Goal: Task Accomplishment & Management: Manage account settings

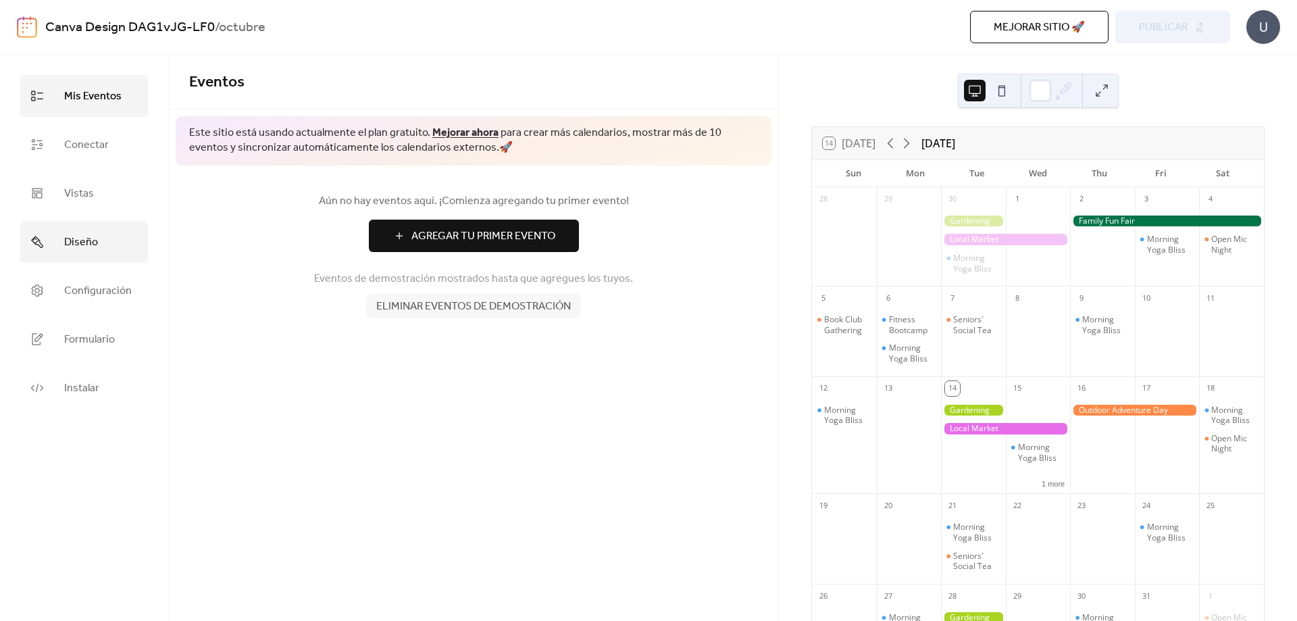
click at [119, 239] on link "Diseño" at bounding box center [84, 242] width 128 height 42
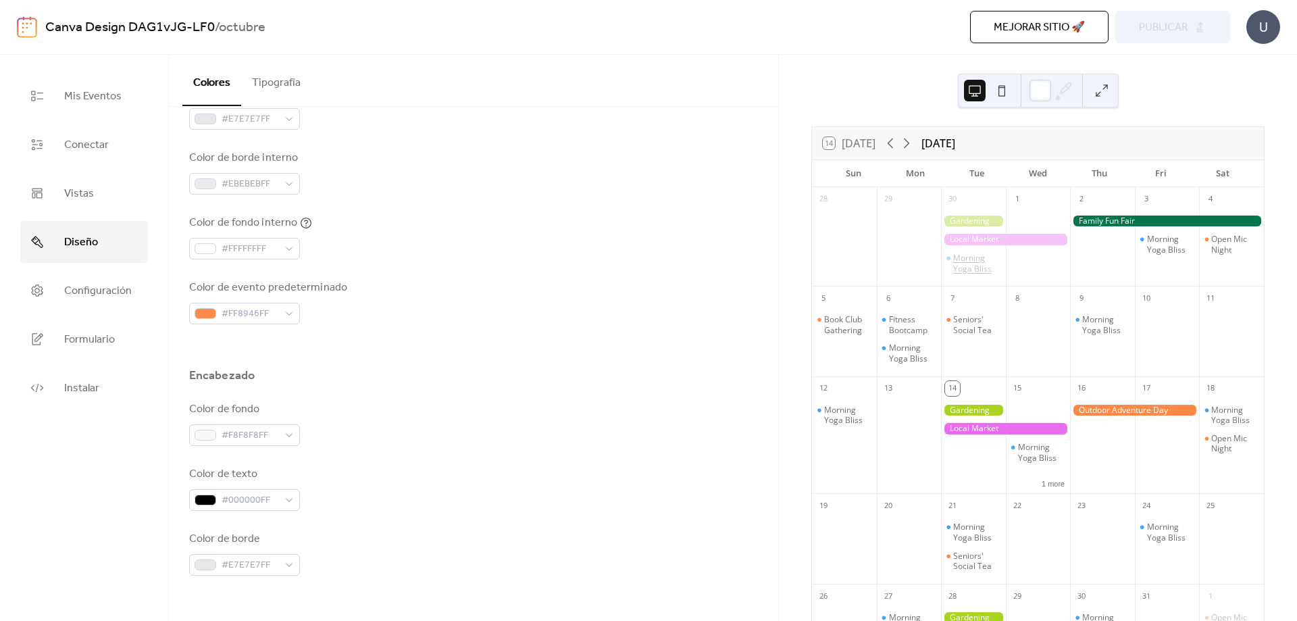
scroll to position [68, 0]
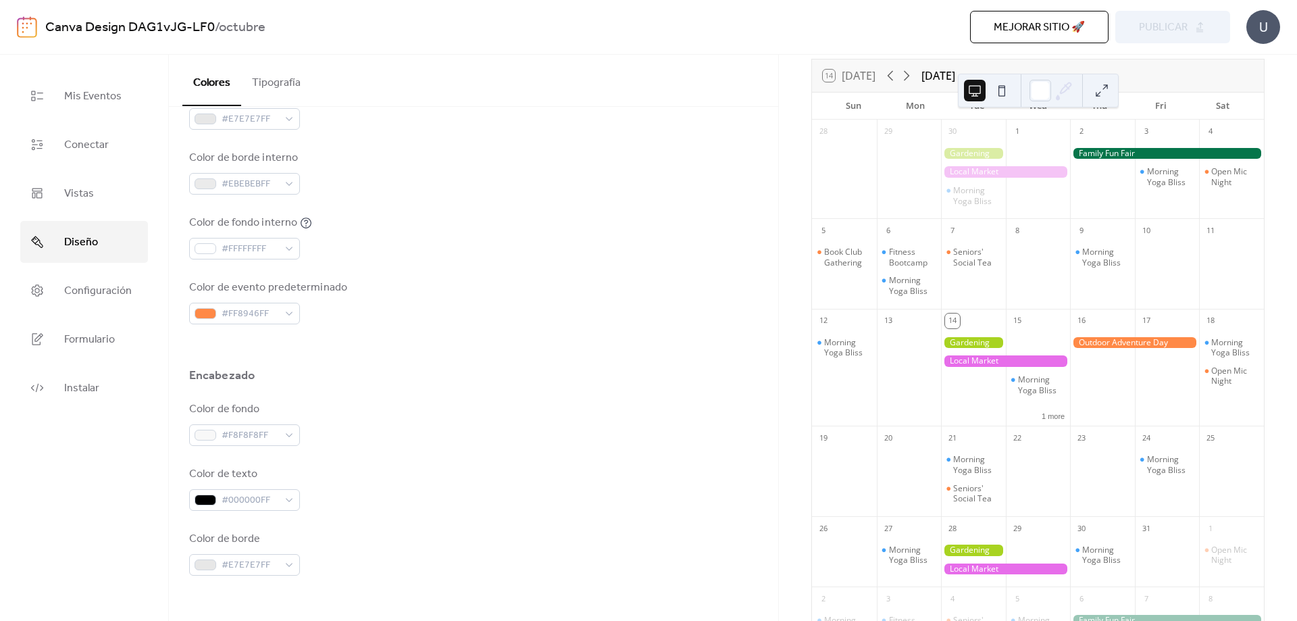
click at [970, 157] on div at bounding box center [973, 153] width 65 height 11
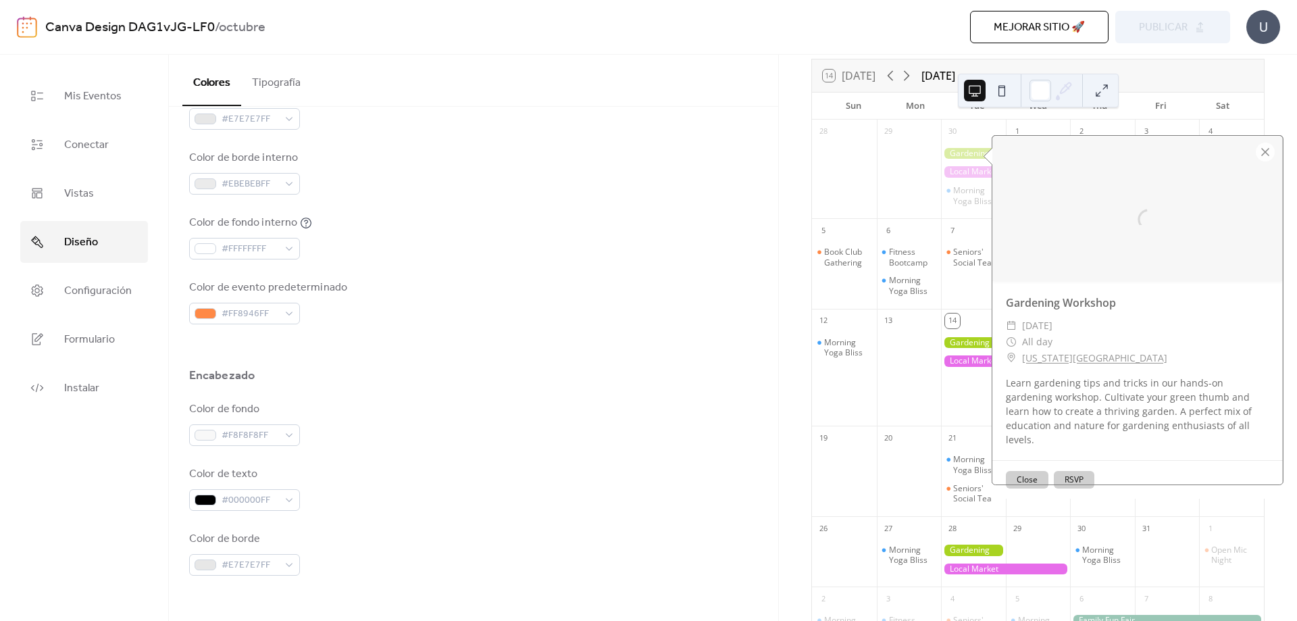
click at [913, 169] on div at bounding box center [909, 177] width 65 height 73
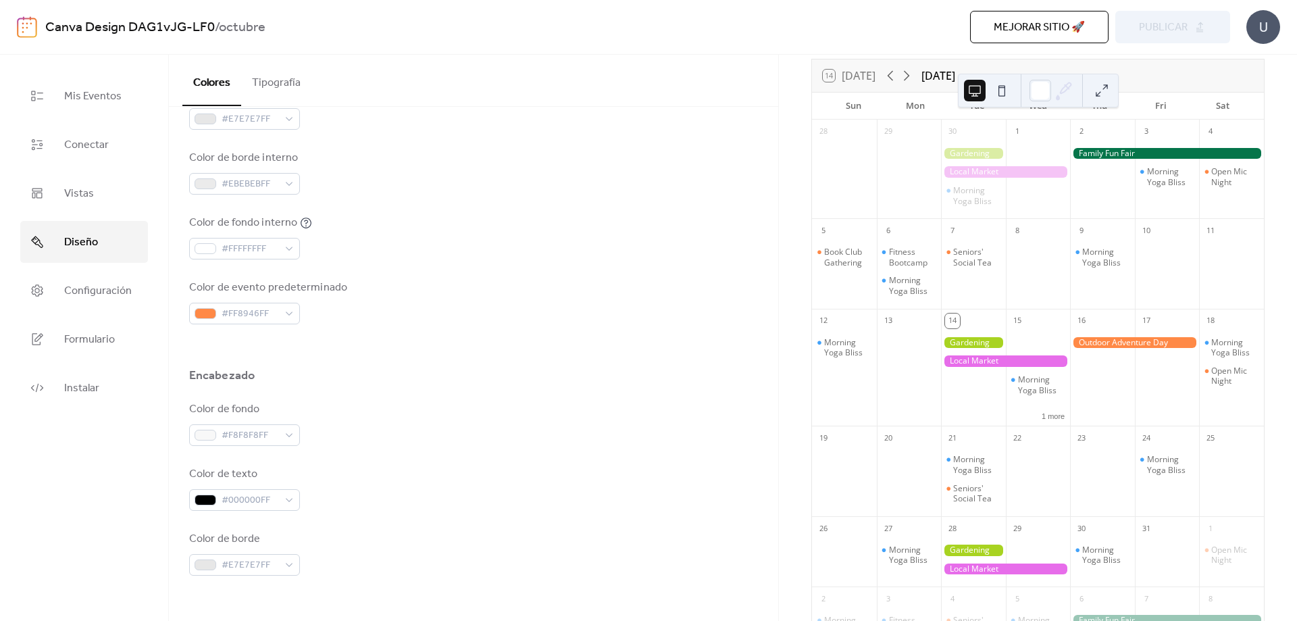
click at [1007, 89] on button at bounding box center [1002, 91] width 22 height 22
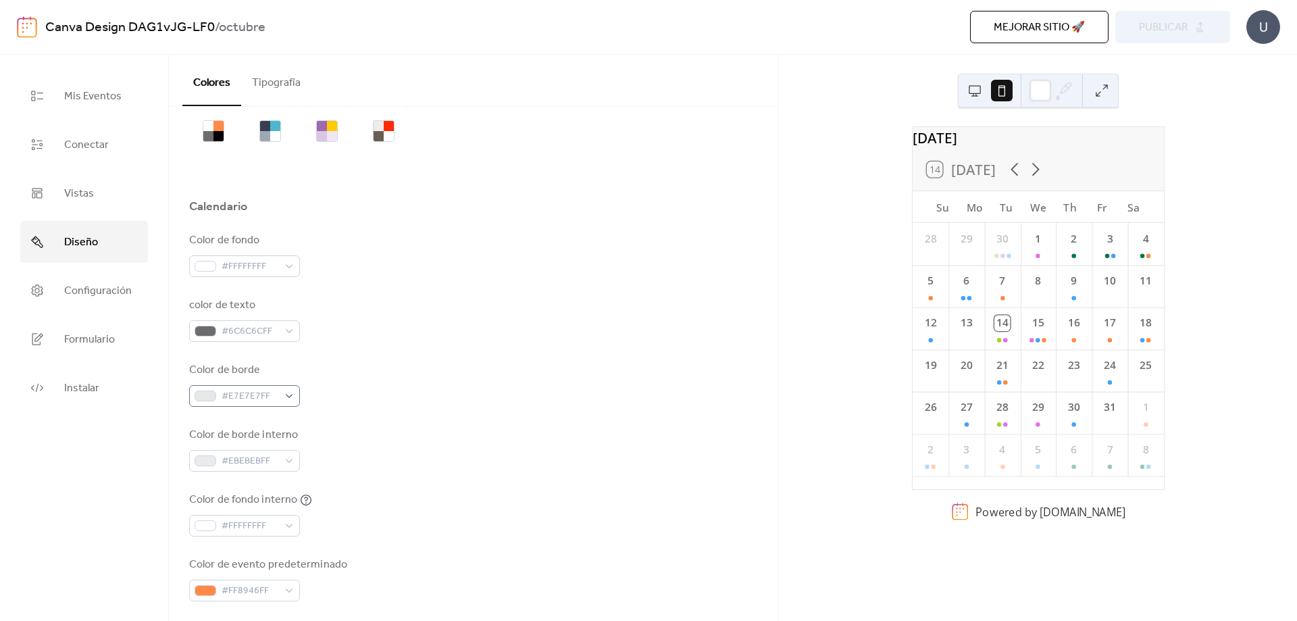
scroll to position [0, 0]
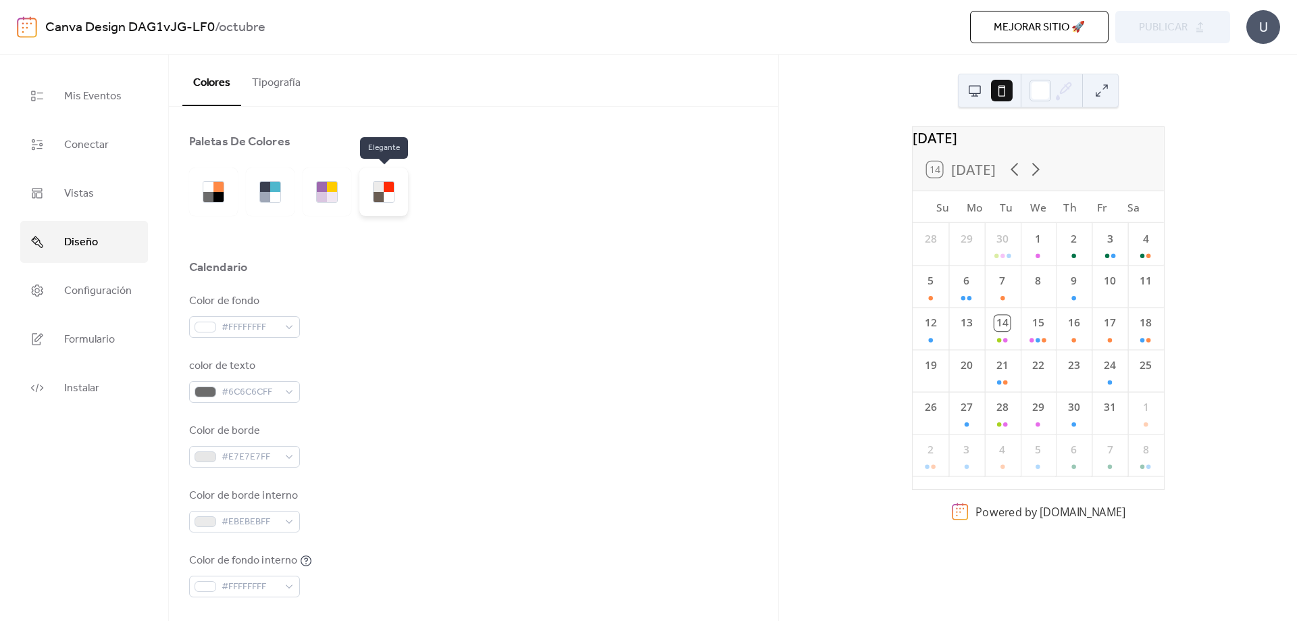
click at [394, 190] on div at bounding box center [384, 192] width 22 height 22
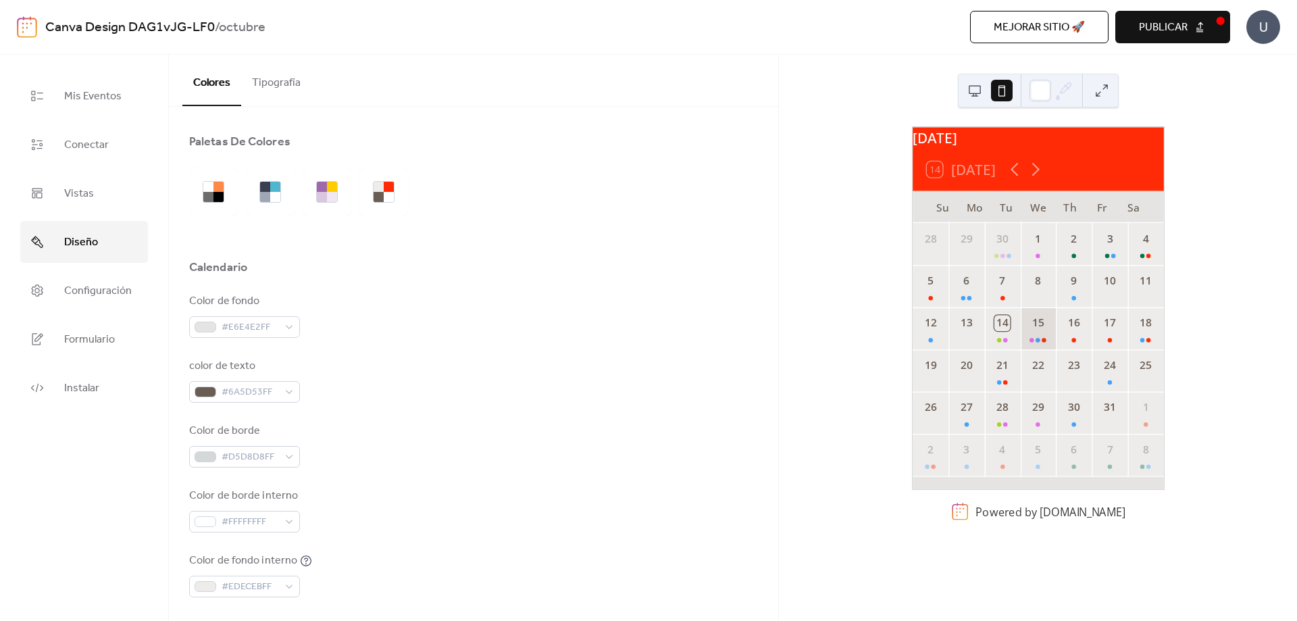
click at [1033, 336] on div "15" at bounding box center [1038, 328] width 36 height 42
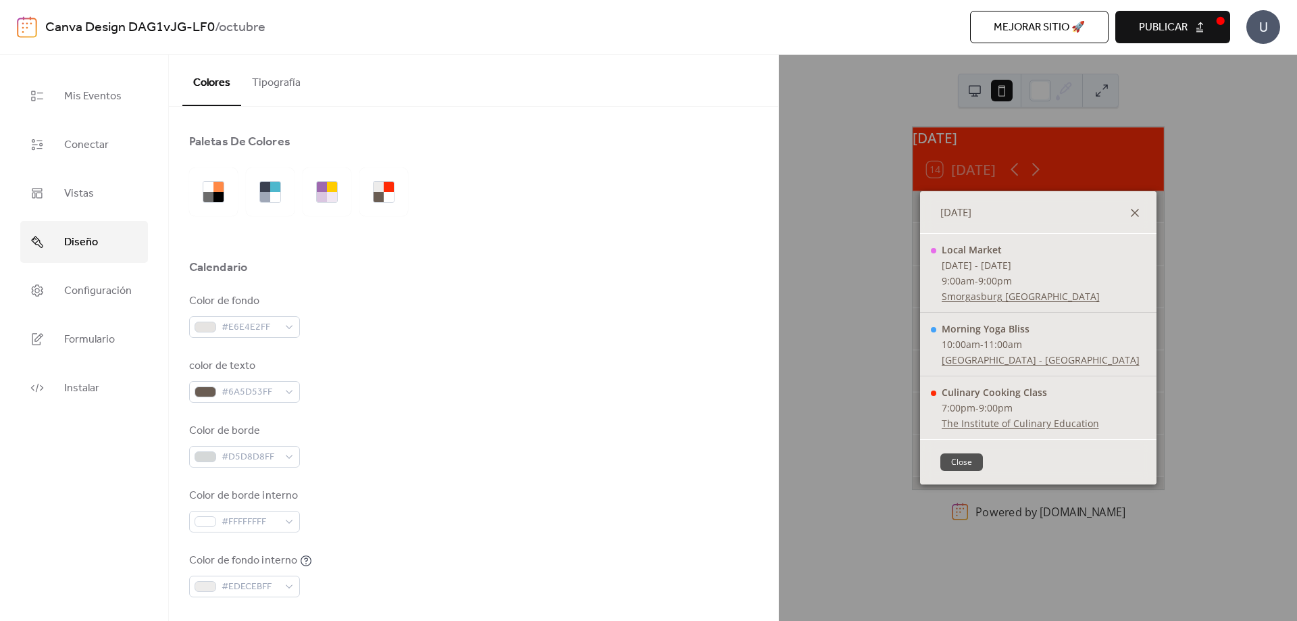
click at [1134, 206] on icon at bounding box center [1135, 213] width 16 height 16
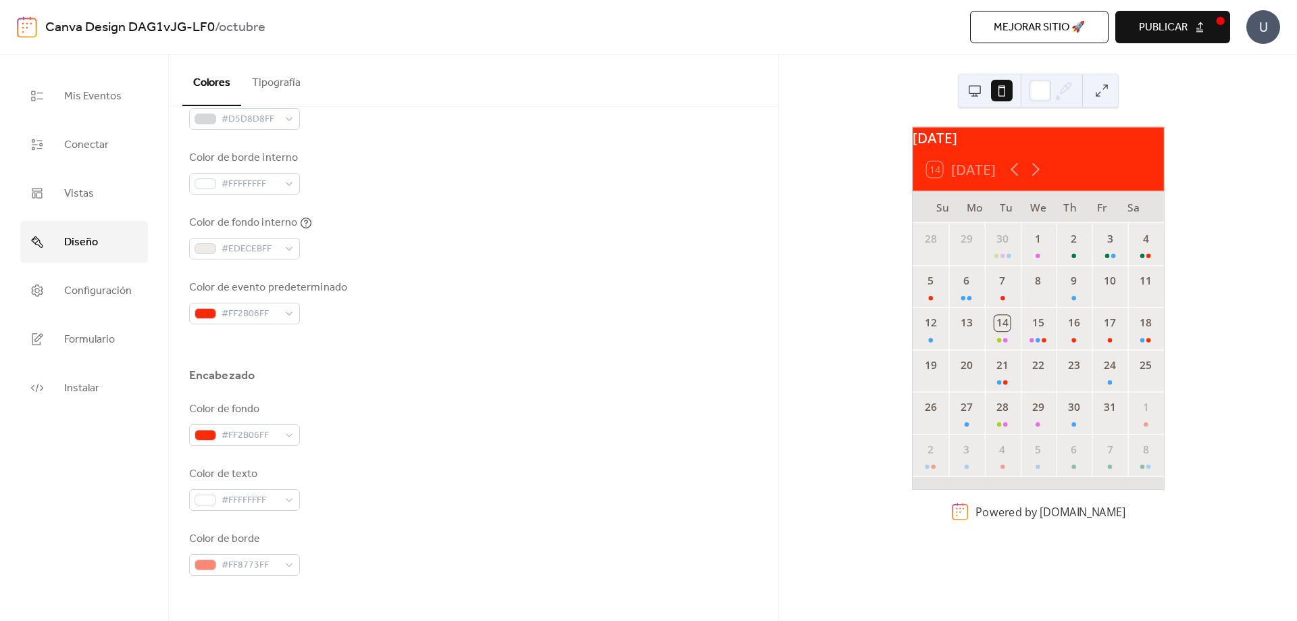
scroll to position [405, 0]
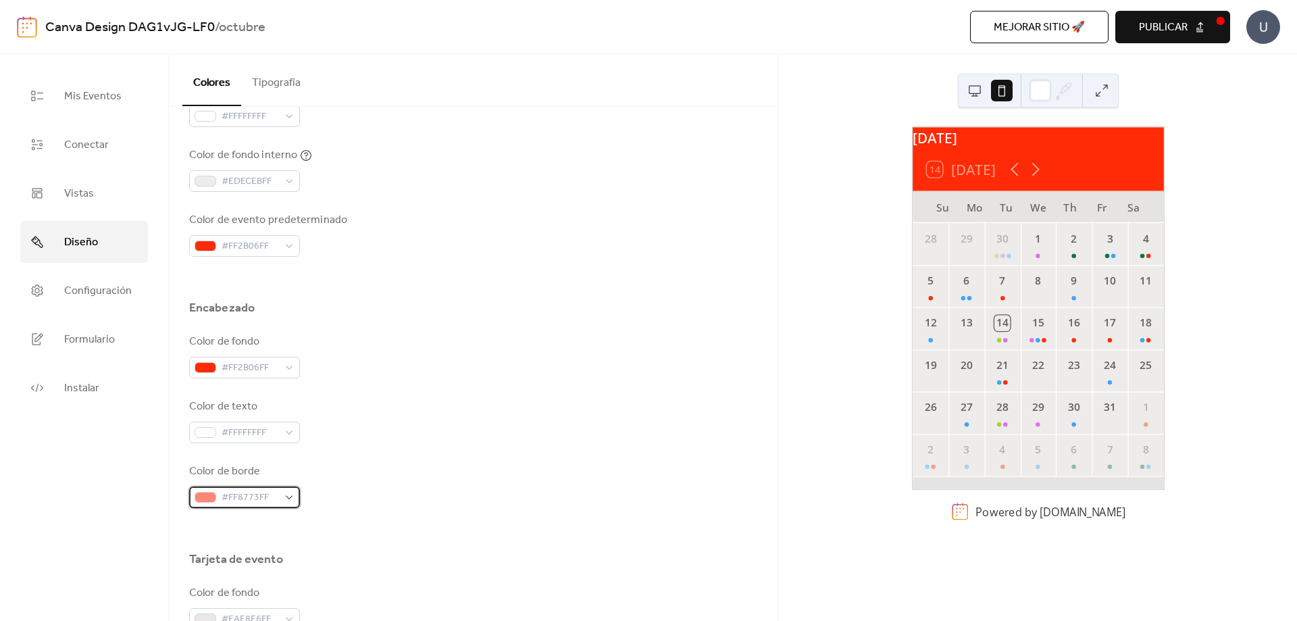
click at [285, 501] on div "#FF8773FF" at bounding box center [244, 497] width 111 height 22
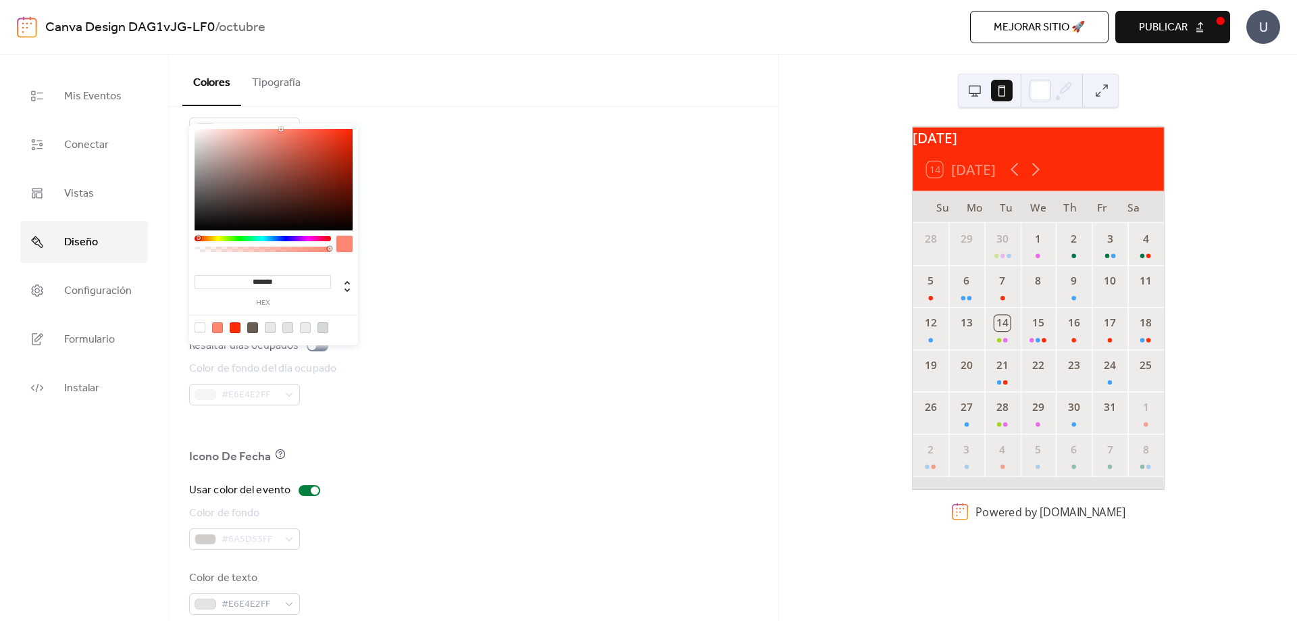
scroll to position [795, 0]
click at [395, 488] on div "Color de fondo #6A5D53FF" at bounding box center [473, 506] width 569 height 45
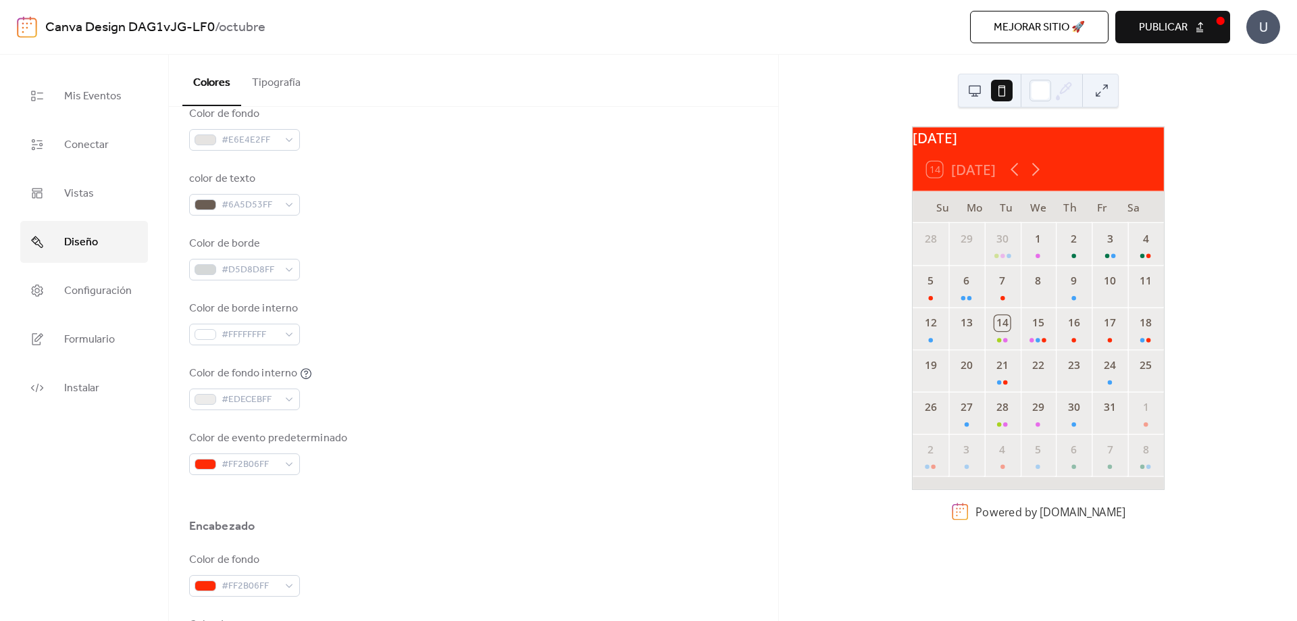
scroll to position [0, 0]
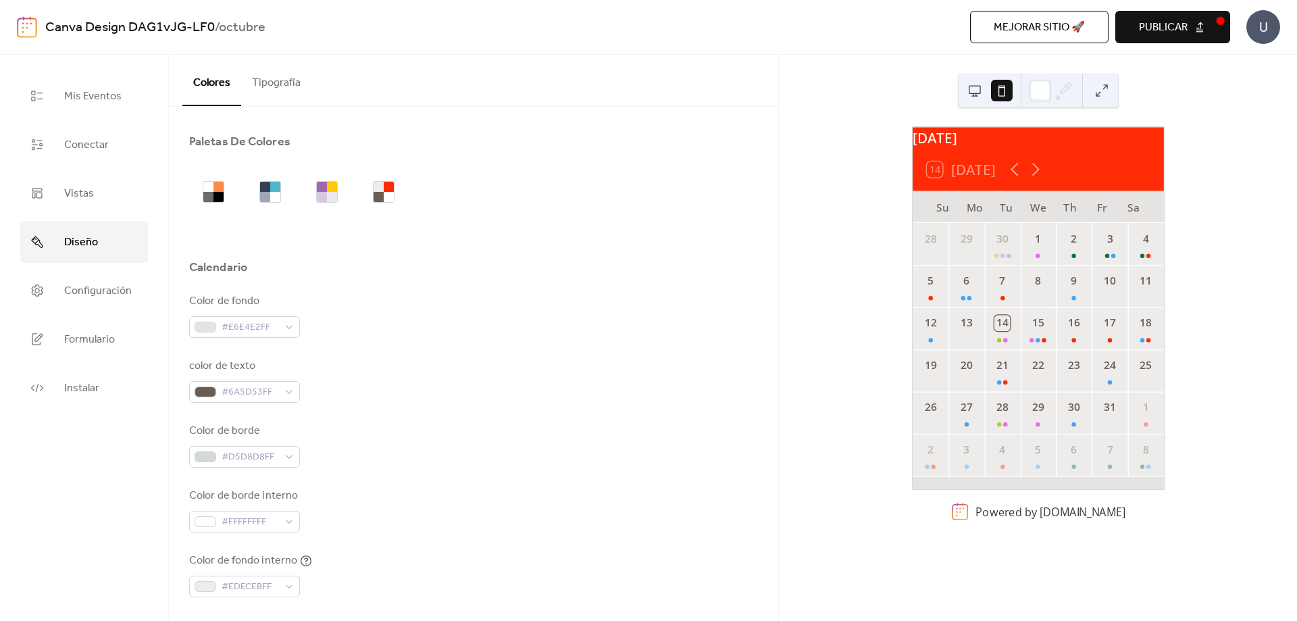
click at [298, 70] on button "Tipografía" at bounding box center [276, 80] width 70 height 50
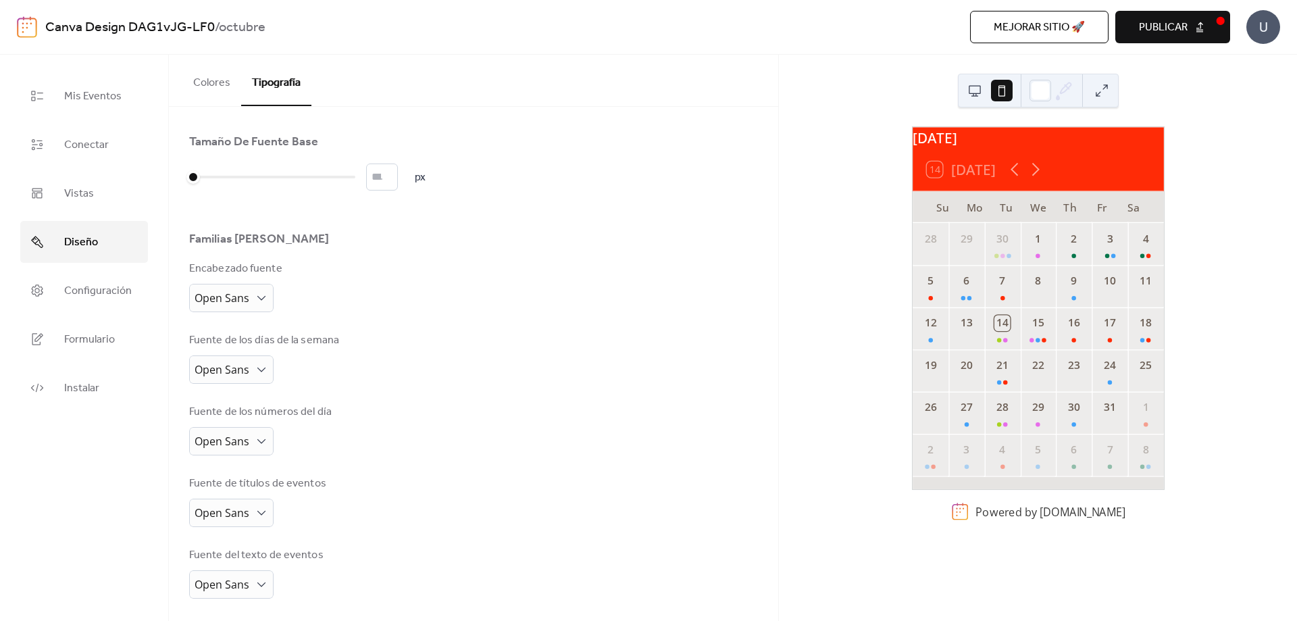
click at [209, 82] on button "Colores" at bounding box center [211, 80] width 59 height 50
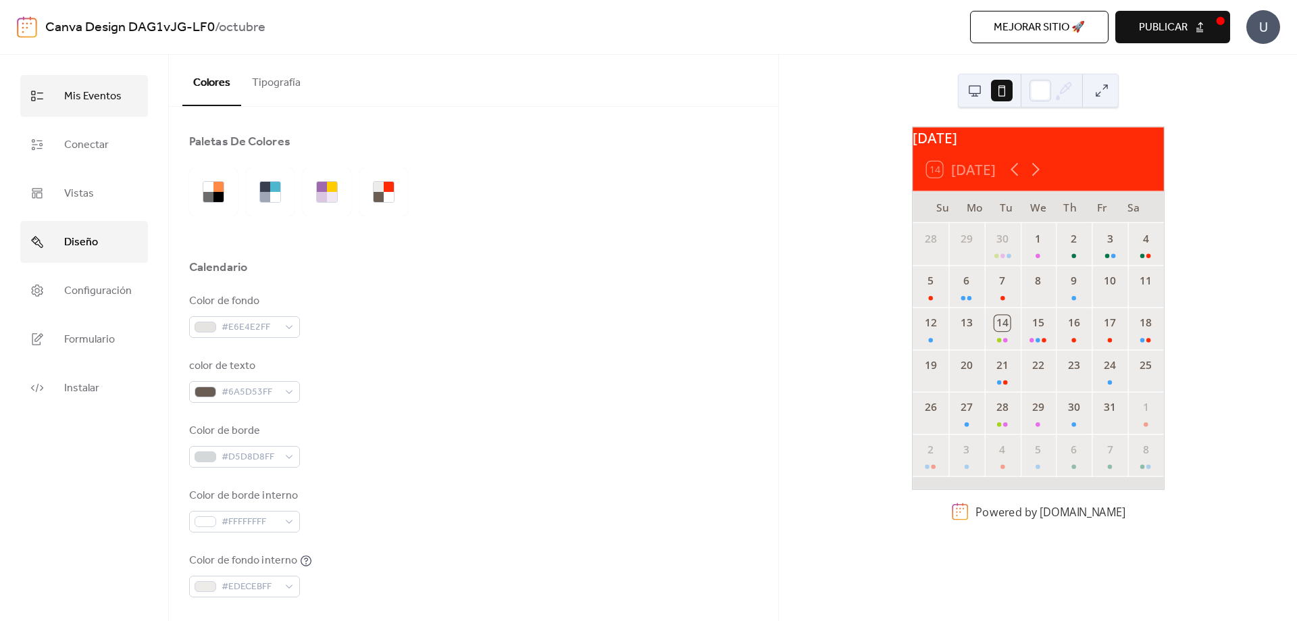
click at [137, 97] on link "Mis Eventos" at bounding box center [84, 96] width 128 height 42
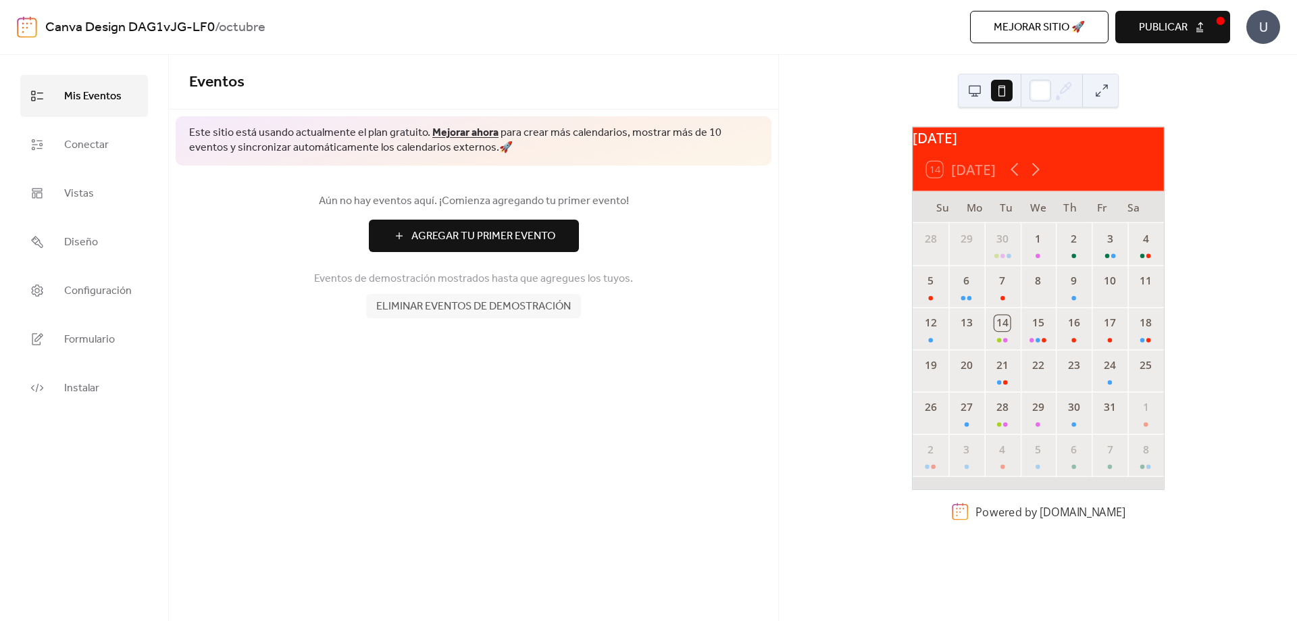
click at [532, 312] on span "Eliminar eventos de demostración" at bounding box center [473, 307] width 195 height 16
click at [1232, 129] on div "[DATE] 14 [DATE] Su Mo Tu We Th Fr Sa 28 29 30 1 2 3 4 5 6 7 8 9 10 11 12 13 14…" at bounding box center [1038, 338] width 518 height 566
click at [1128, 349] on div "18" at bounding box center [1146, 328] width 36 height 42
click at [1156, 17] on button "Publicar" at bounding box center [1172, 27] width 115 height 32
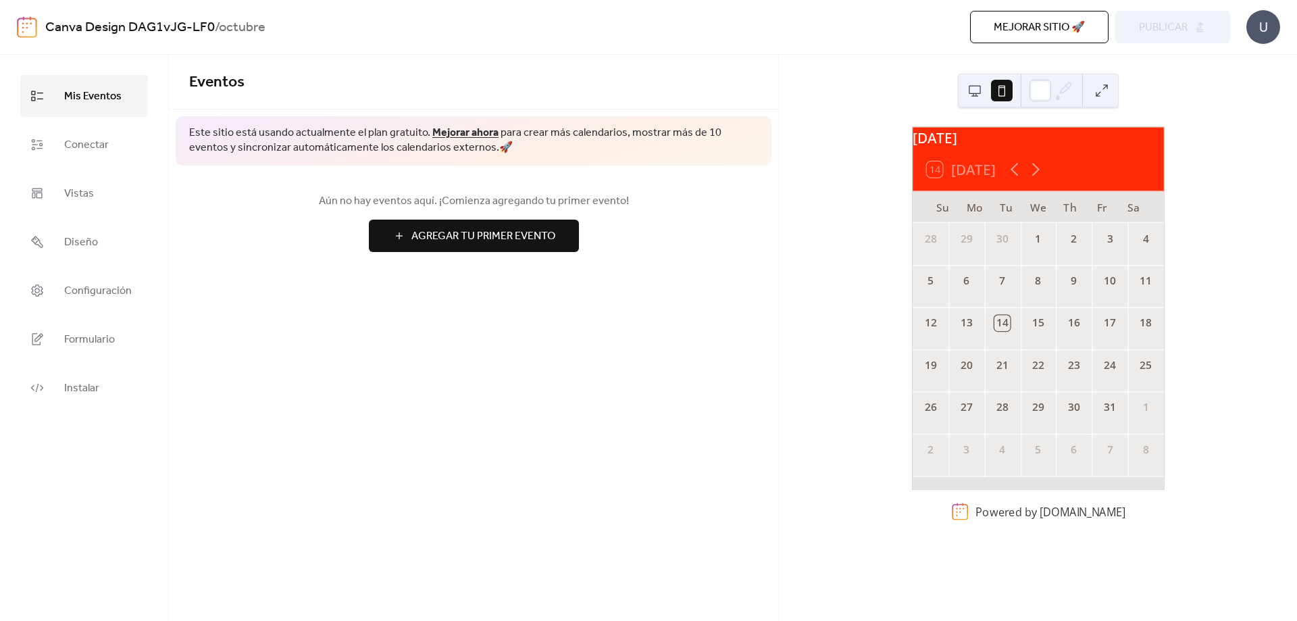
click at [1035, 223] on div "We" at bounding box center [1038, 207] width 32 height 32
click at [97, 149] on span "Conectar" at bounding box center [86, 145] width 45 height 22
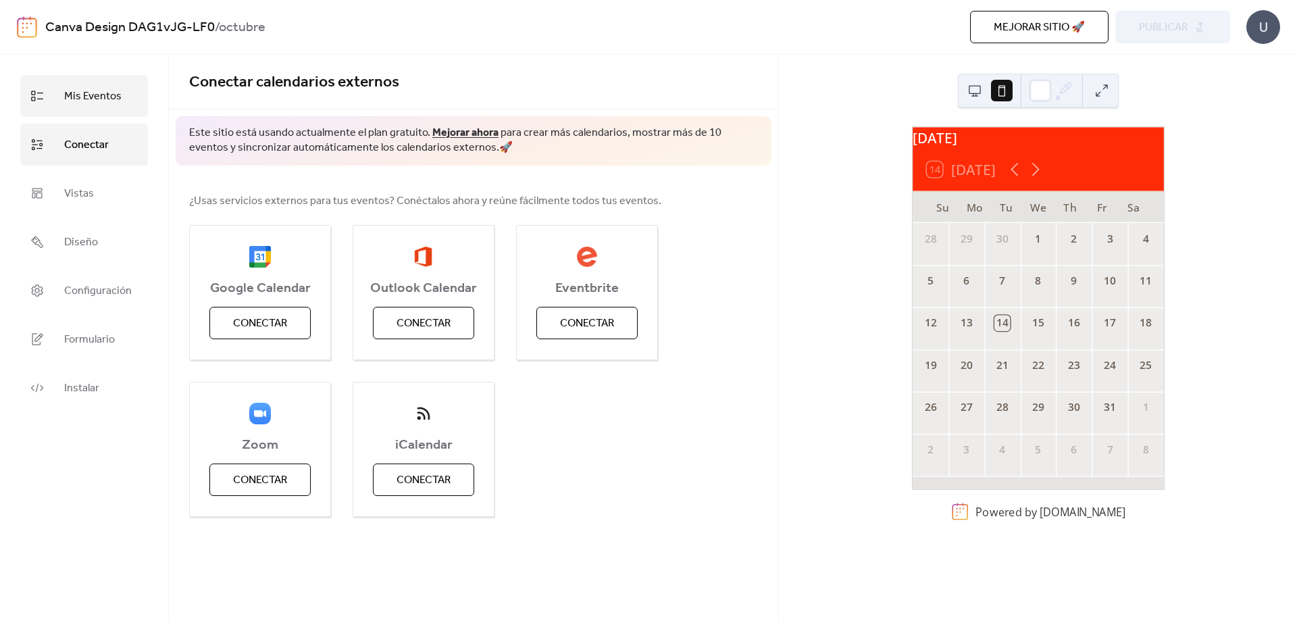
click at [116, 102] on span "Mis Eventos" at bounding box center [92, 97] width 57 height 22
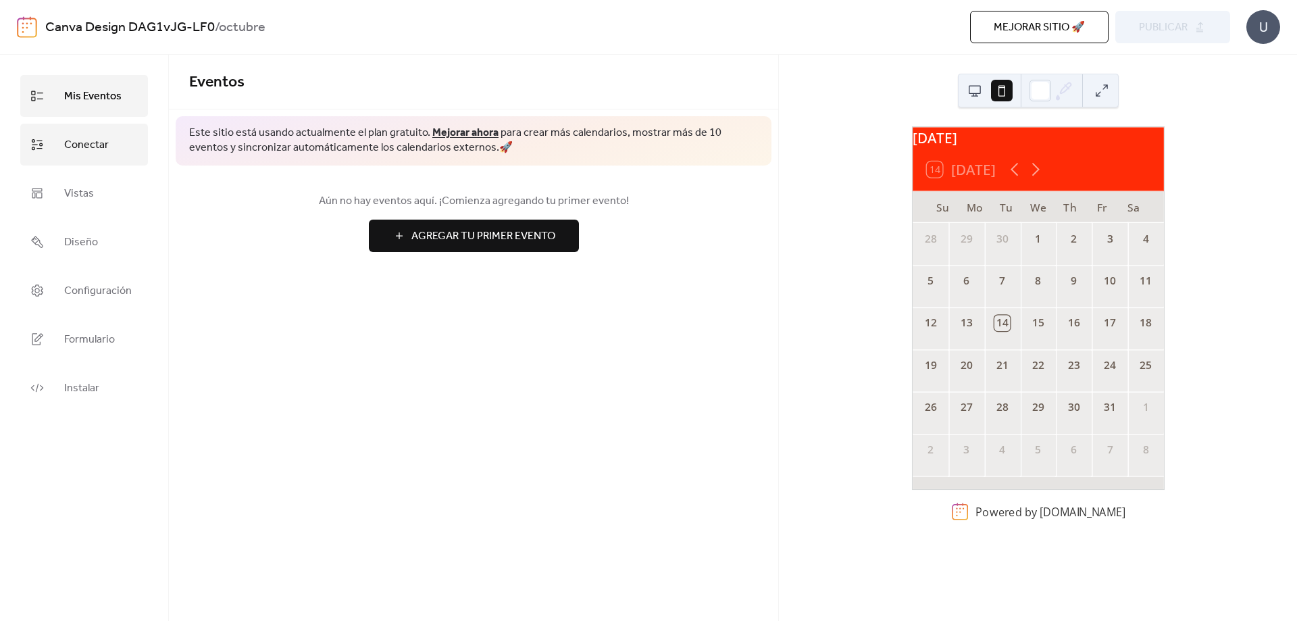
click at [98, 138] on span "Conectar" at bounding box center [86, 145] width 45 height 22
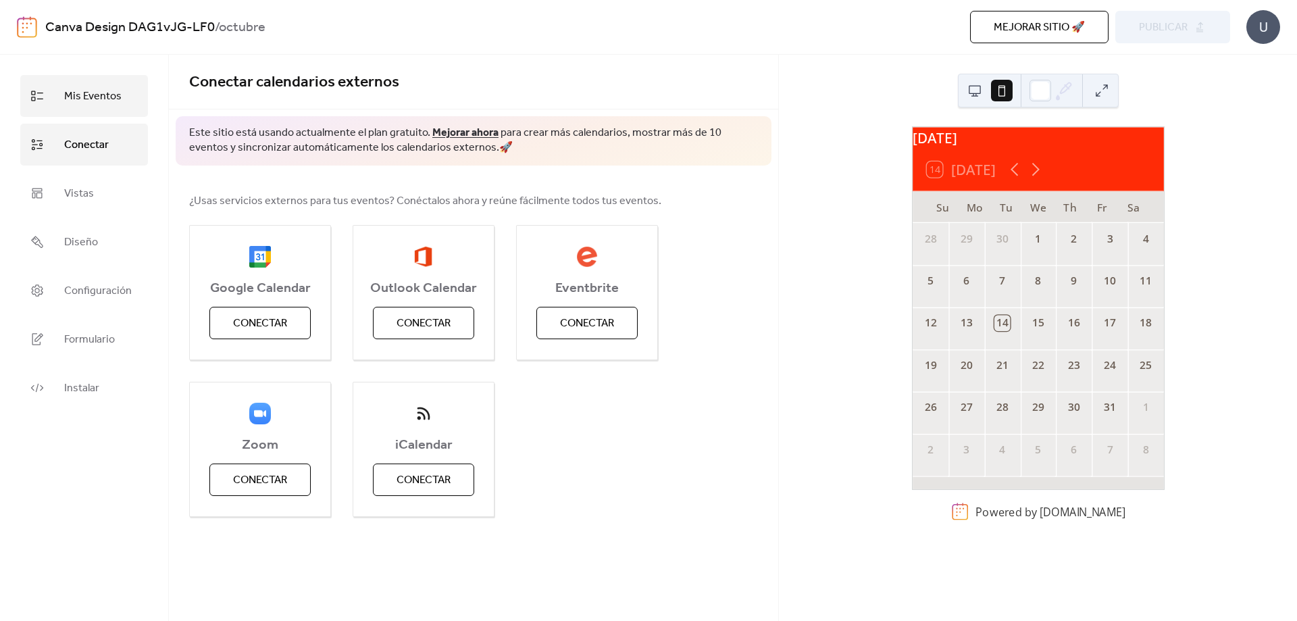
click at [105, 83] on link "Mis Eventos" at bounding box center [84, 96] width 128 height 42
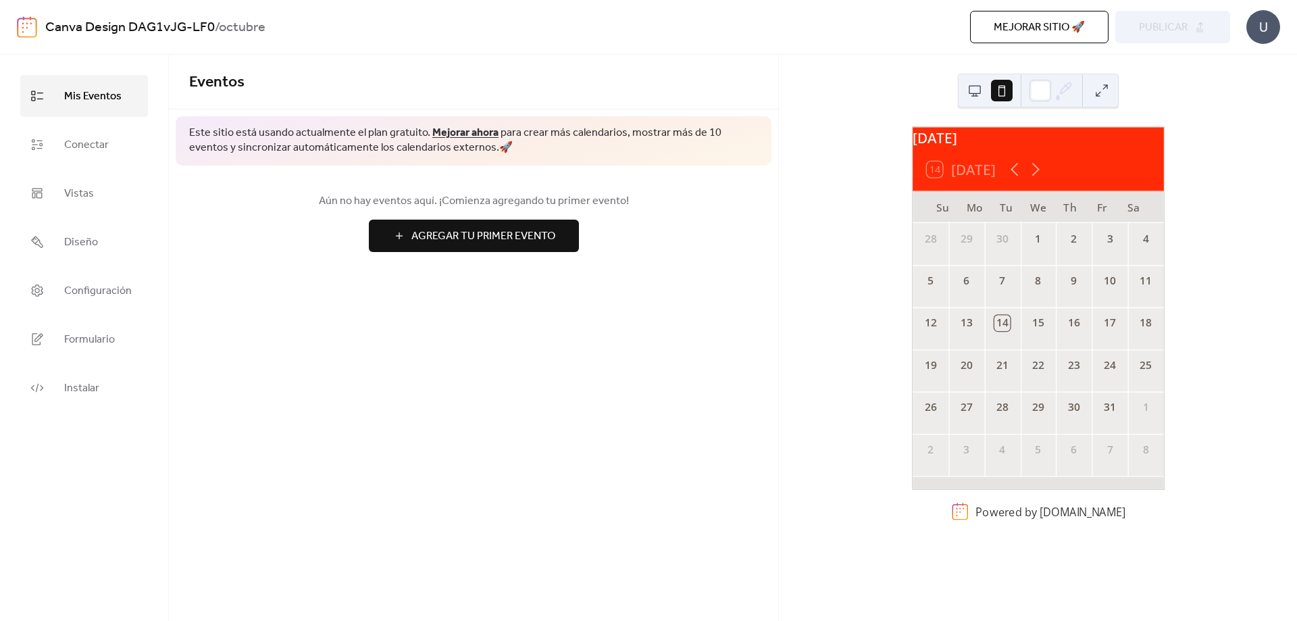
click at [451, 224] on button "Agregar Tu Primer Evento" at bounding box center [474, 236] width 210 height 32
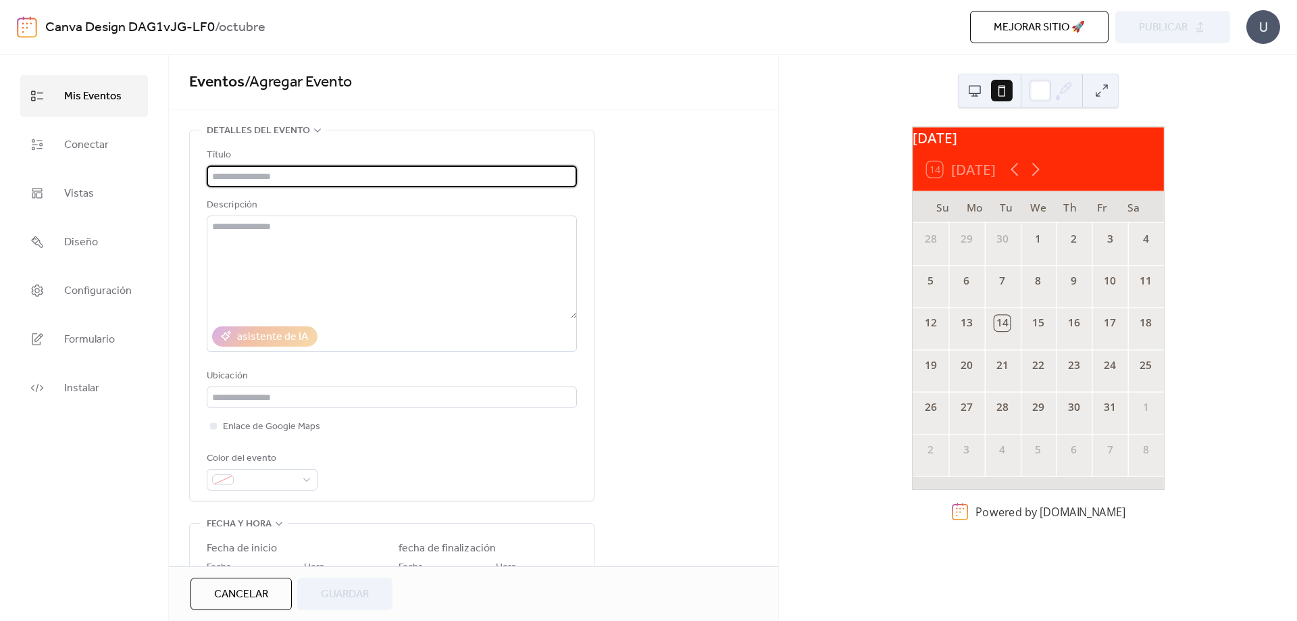
scroll to position [135, 0]
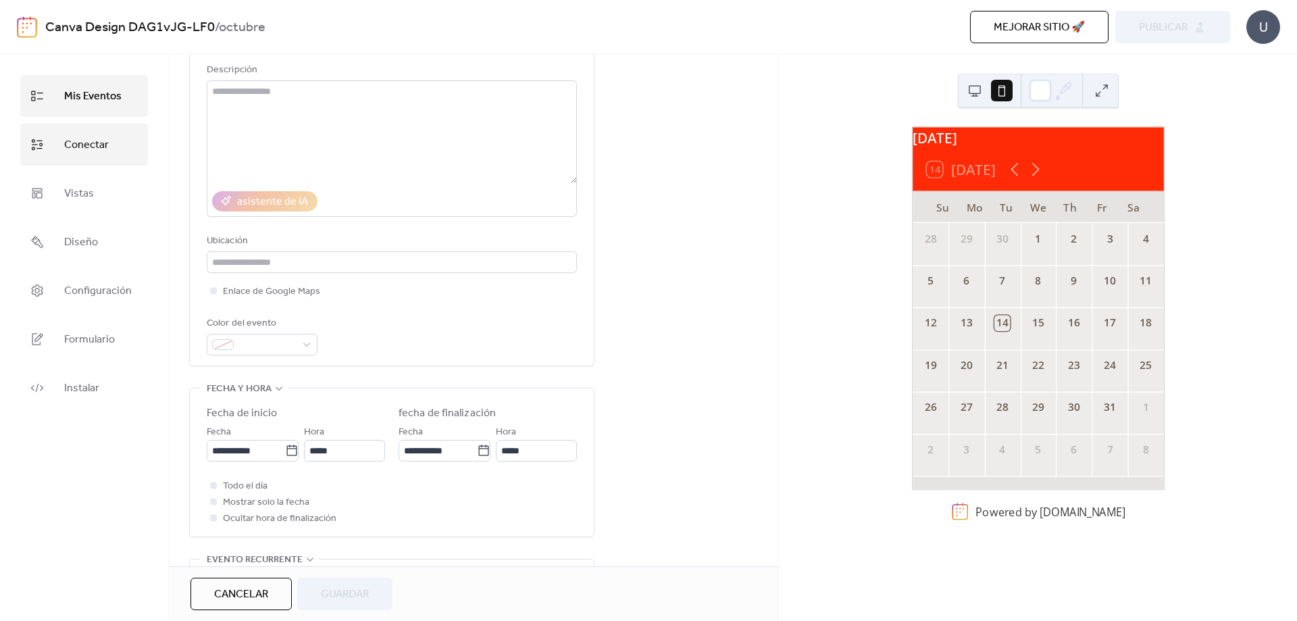
click at [119, 133] on link "Conectar" at bounding box center [84, 145] width 128 height 42
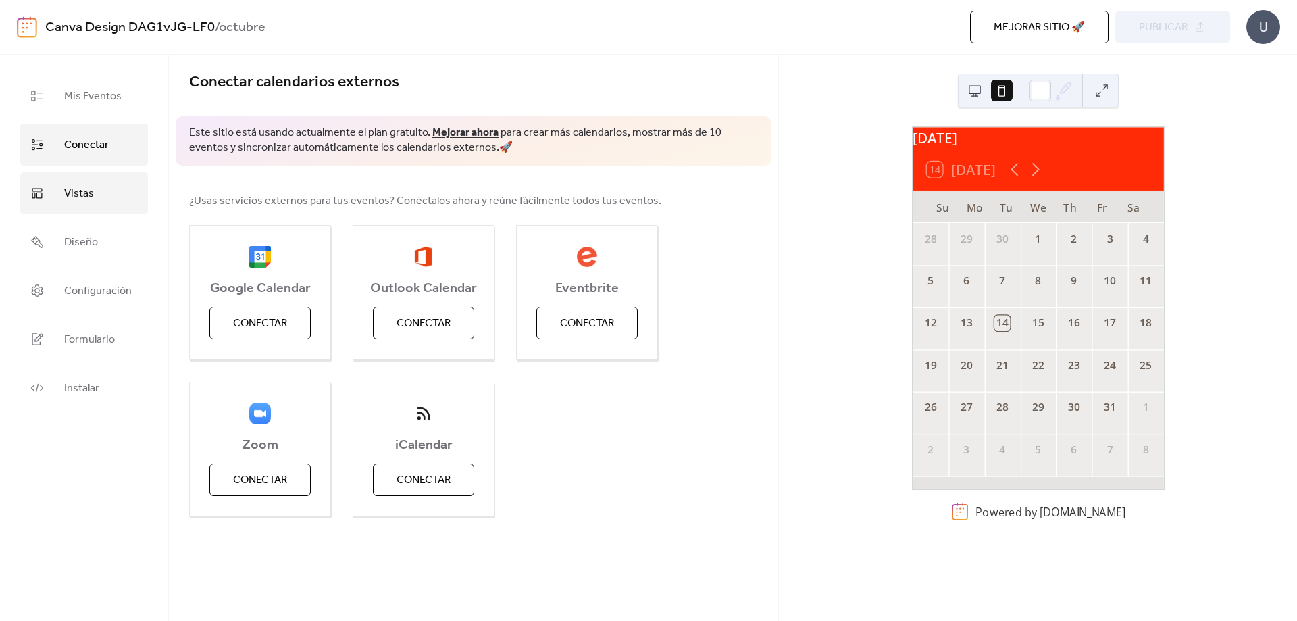
click at [86, 189] on span "Vistas" at bounding box center [79, 194] width 30 height 22
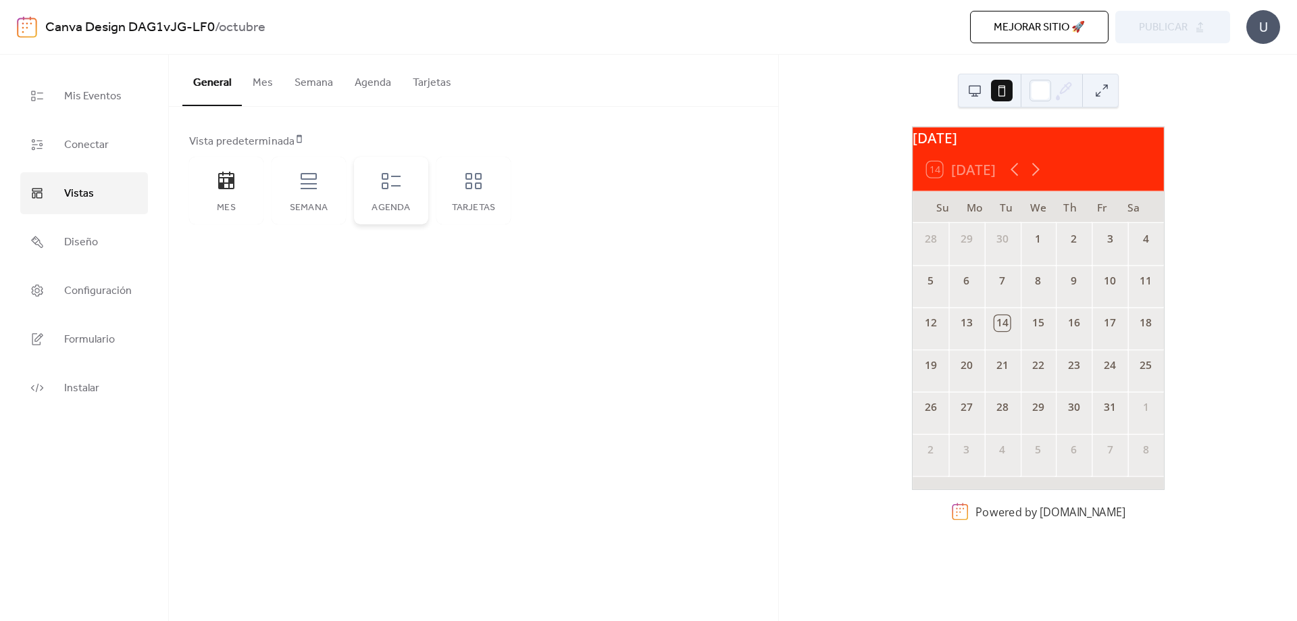
click at [411, 207] on div "Agenda" at bounding box center [391, 208] width 47 height 11
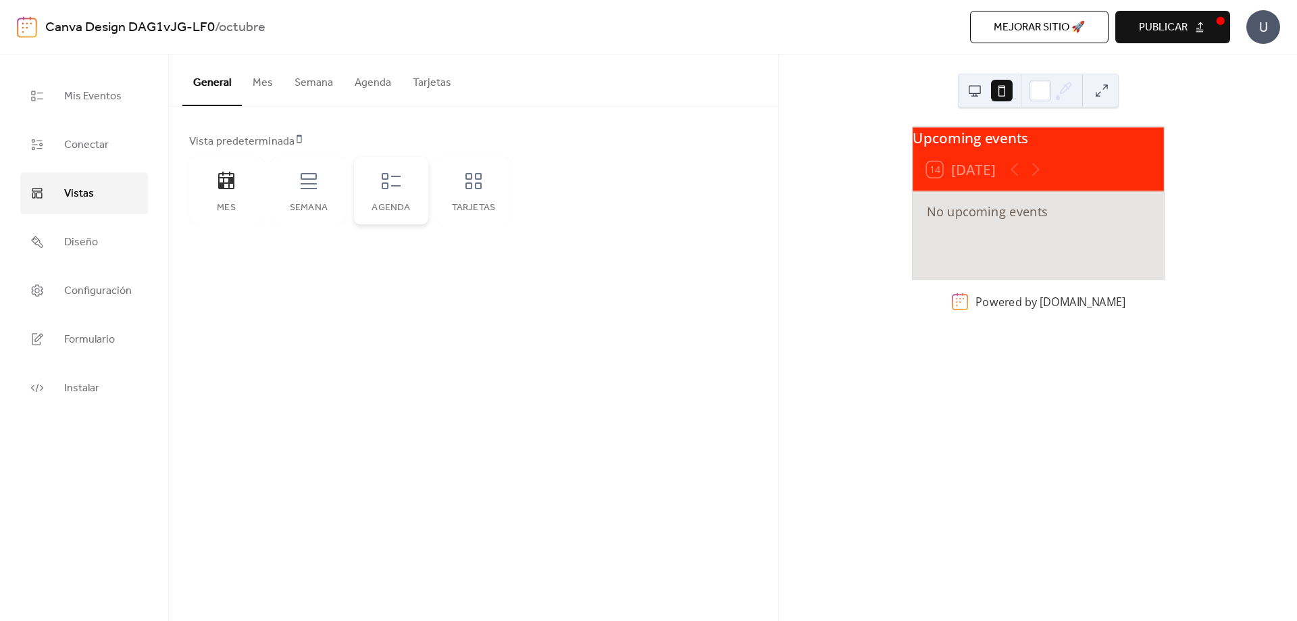
click at [412, 207] on div "Agenda" at bounding box center [391, 208] width 47 height 11
click at [458, 192] on div "Tarjetas" at bounding box center [473, 191] width 74 height 68
click at [253, 191] on div "Mes" at bounding box center [226, 191] width 74 height 68
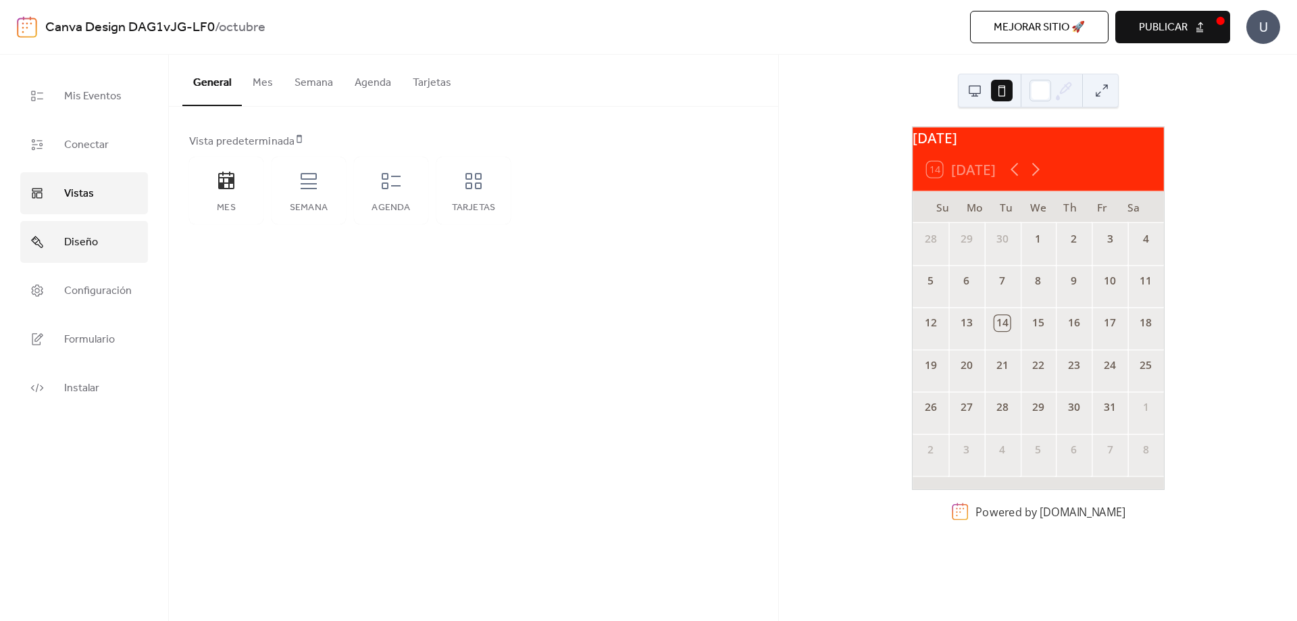
click at [90, 235] on span "Diseño" at bounding box center [81, 243] width 34 height 22
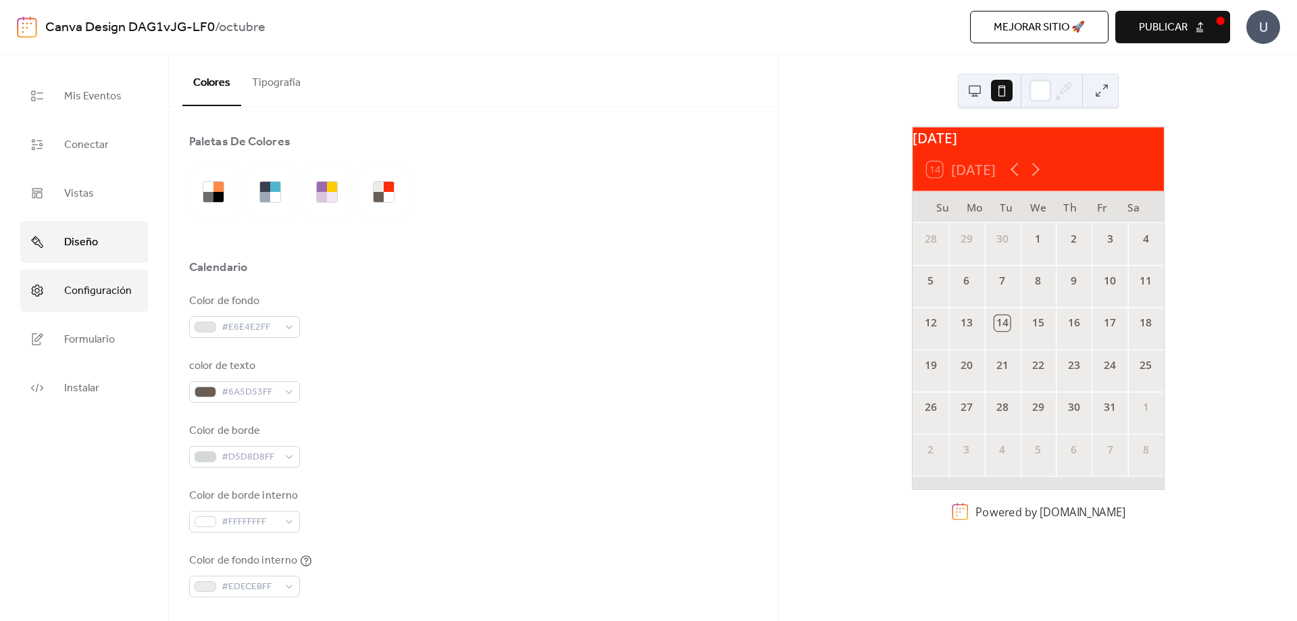
click at [97, 291] on span "Configuración" at bounding box center [98, 291] width 68 height 22
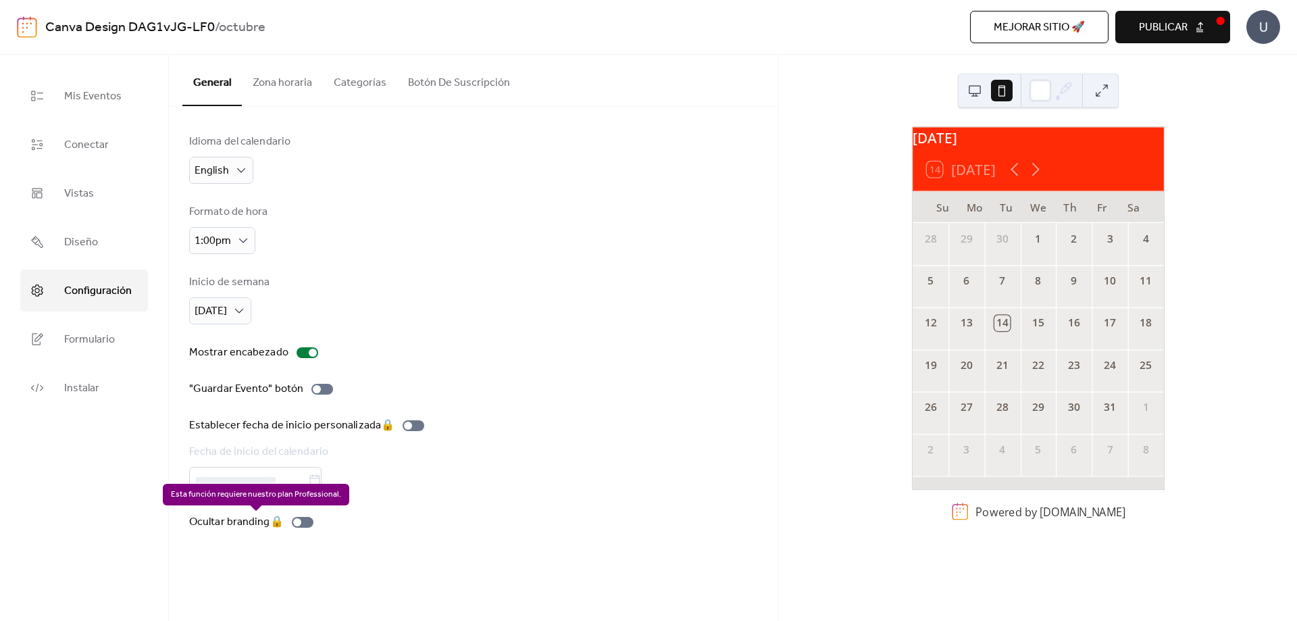
click at [305, 519] on div "Ocultar branding 🔒" at bounding box center [254, 522] width 130 height 16
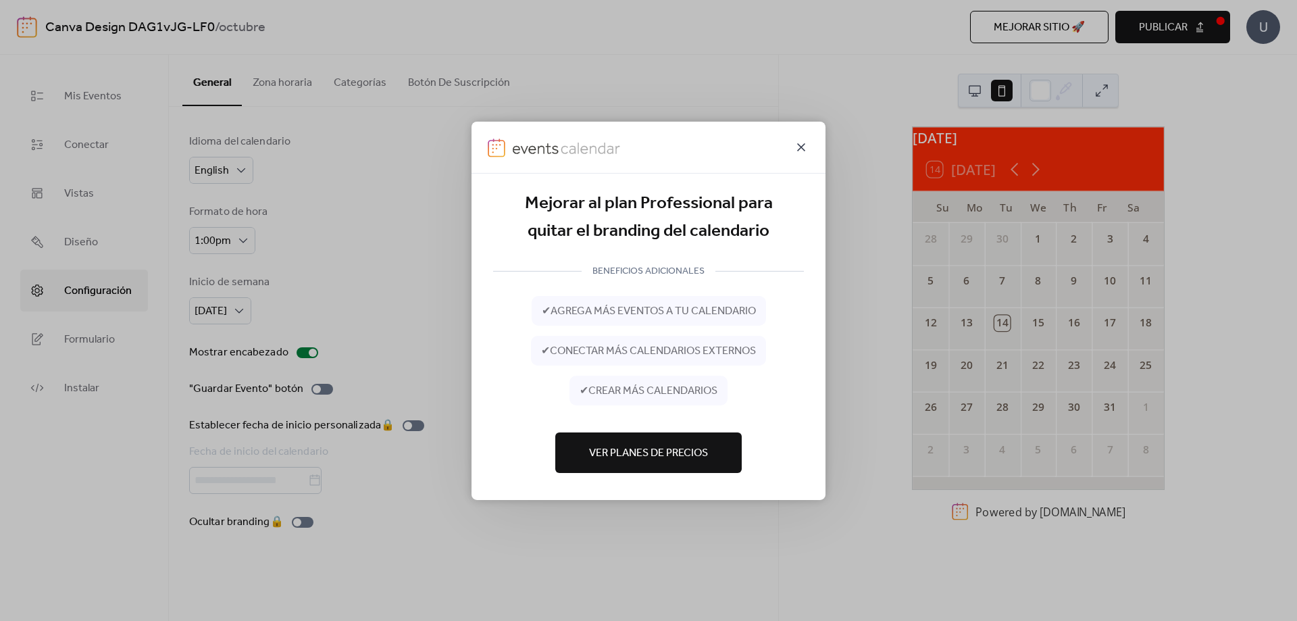
click at [803, 150] on icon at bounding box center [801, 146] width 16 height 16
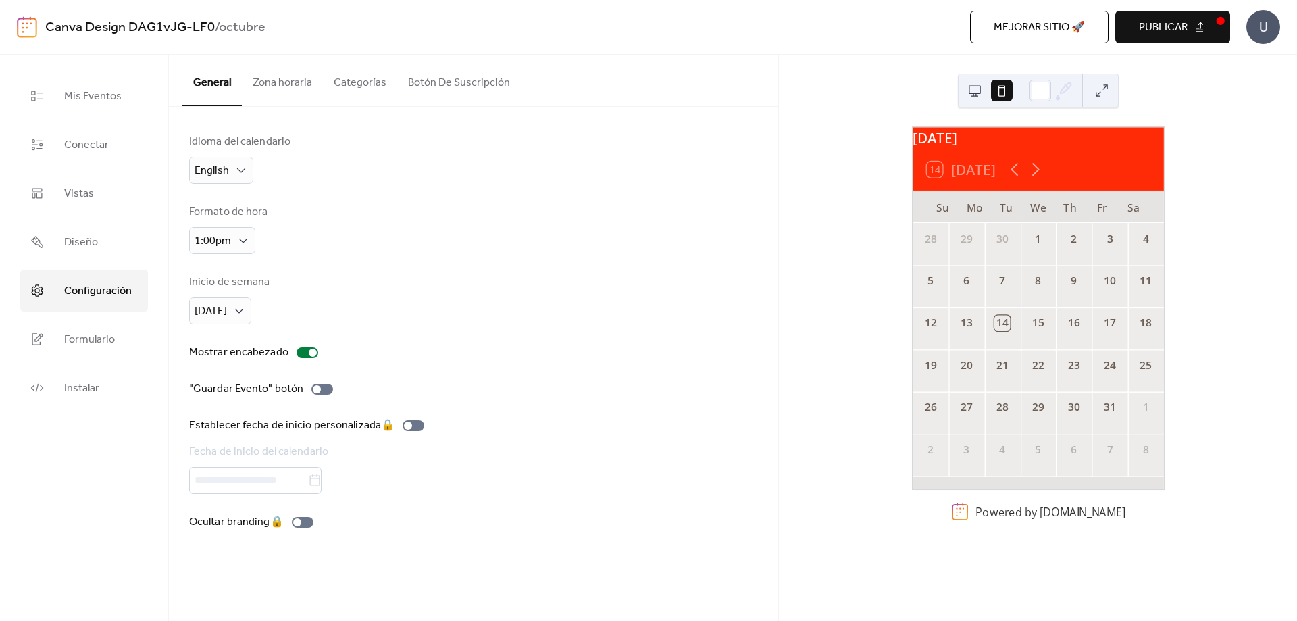
click at [1186, 26] on span "Publicar" at bounding box center [1163, 28] width 49 height 16
click at [1045, 159] on div "14 [DATE]" at bounding box center [1038, 170] width 251 height 42
click at [1046, 86] on div at bounding box center [1041, 91] width 22 height 22
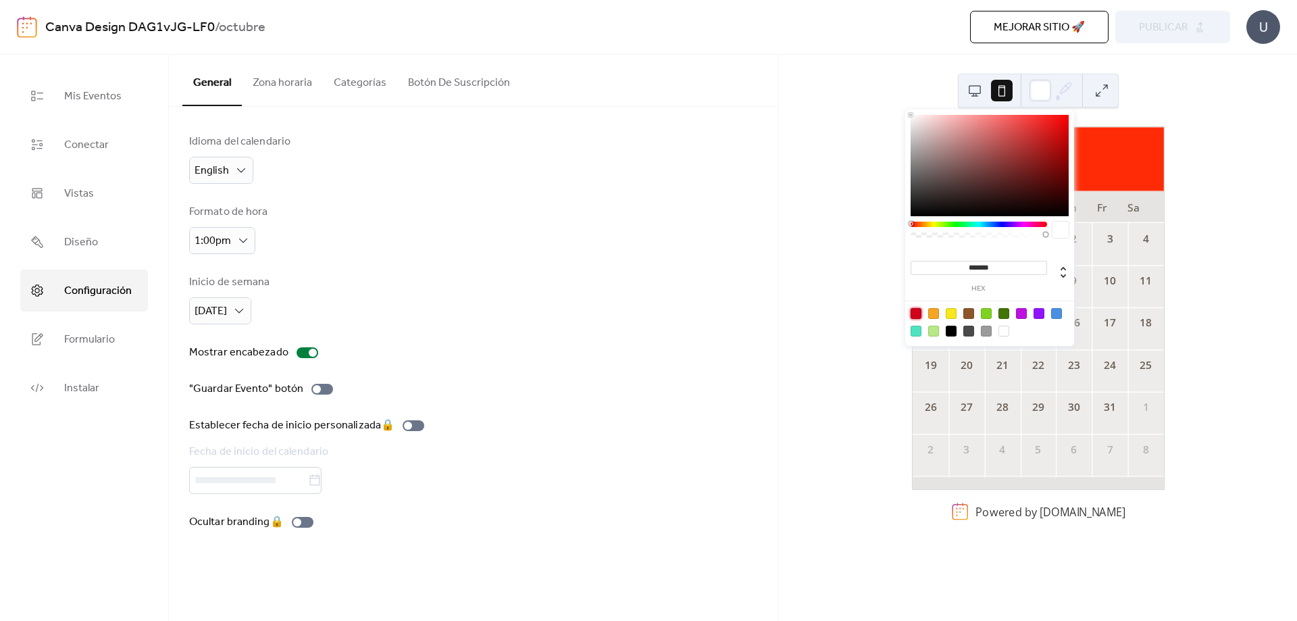
click at [920, 315] on div at bounding box center [916, 313] width 11 height 11
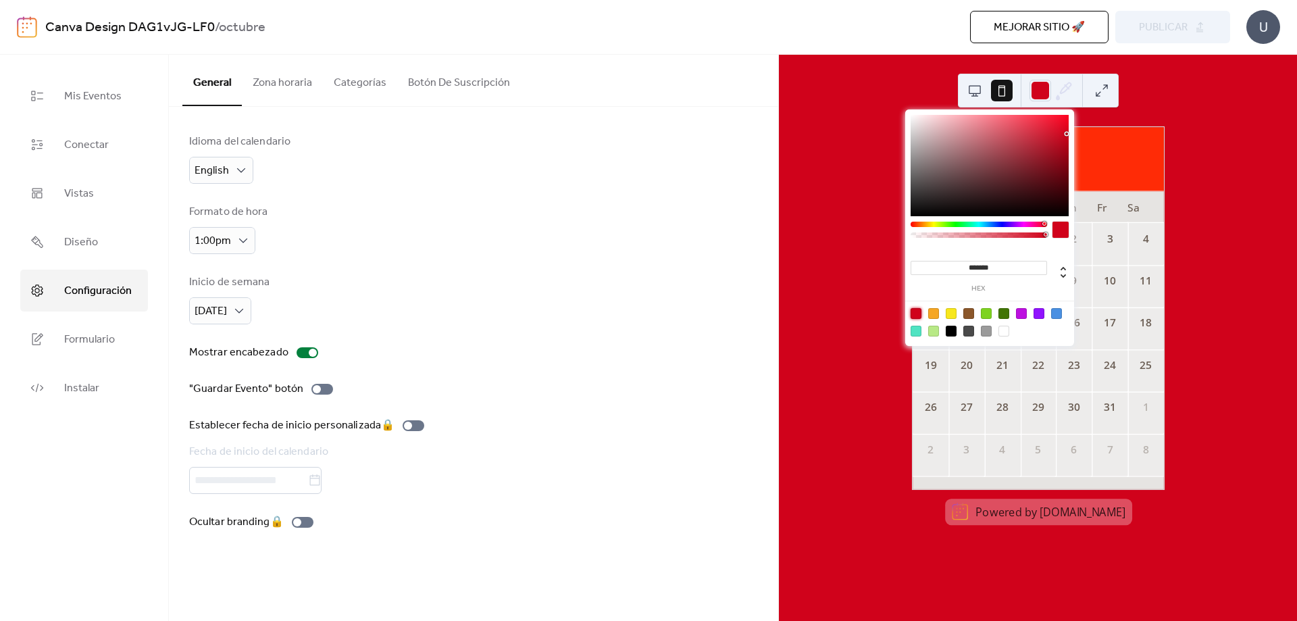
click at [911, 314] on div at bounding box center [916, 313] width 11 height 11
click at [1009, 331] on div at bounding box center [1004, 331] width 11 height 11
type input "*******"
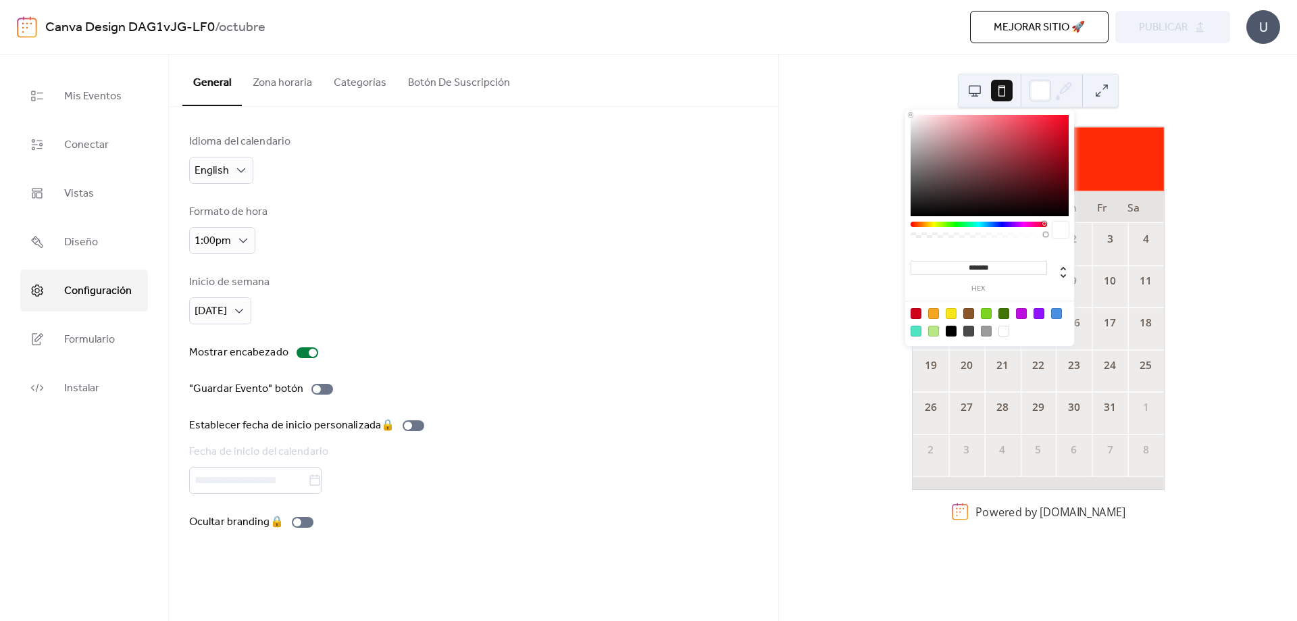
click at [1131, 130] on div "[DATE]" at bounding box center [1038, 137] width 251 height 21
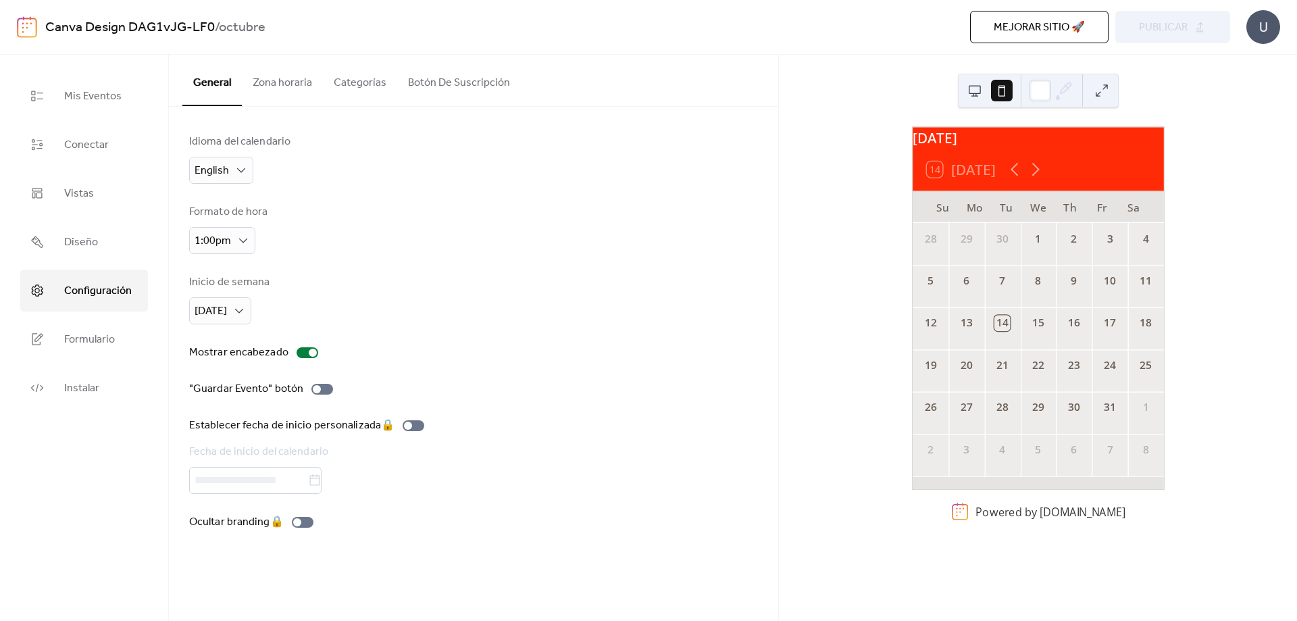
click at [1120, 148] on div "[DATE]" at bounding box center [1038, 137] width 251 height 21
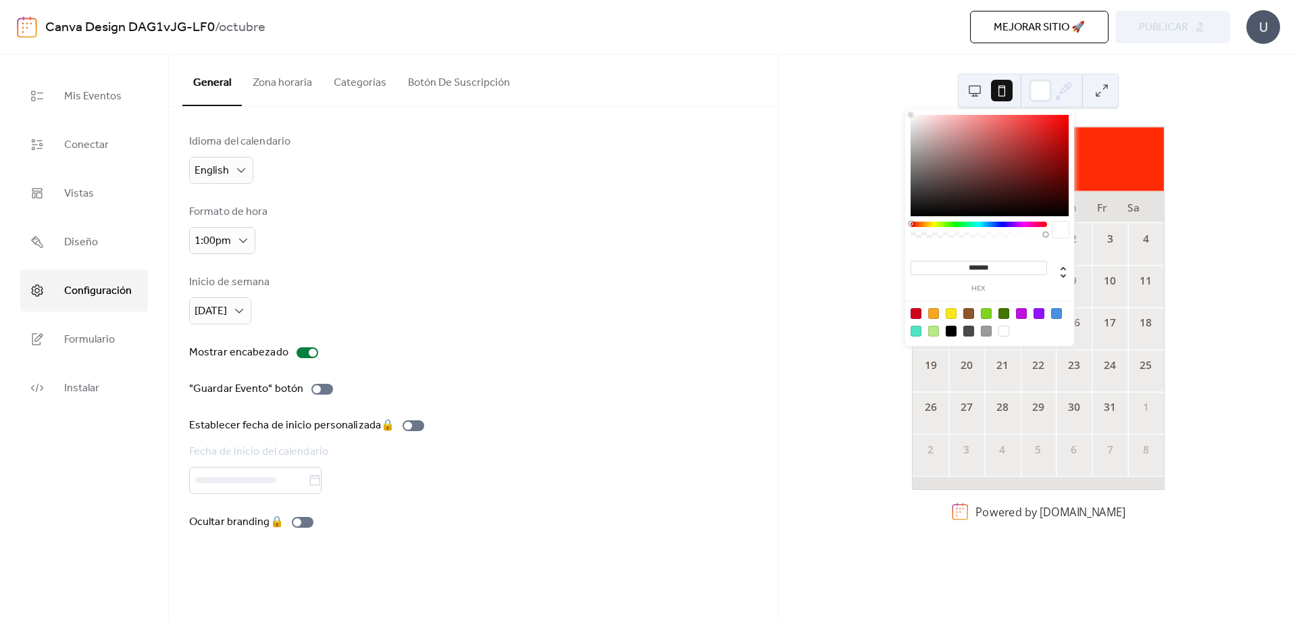
click at [1065, 85] on icon at bounding box center [1066, 86] width 5 height 5
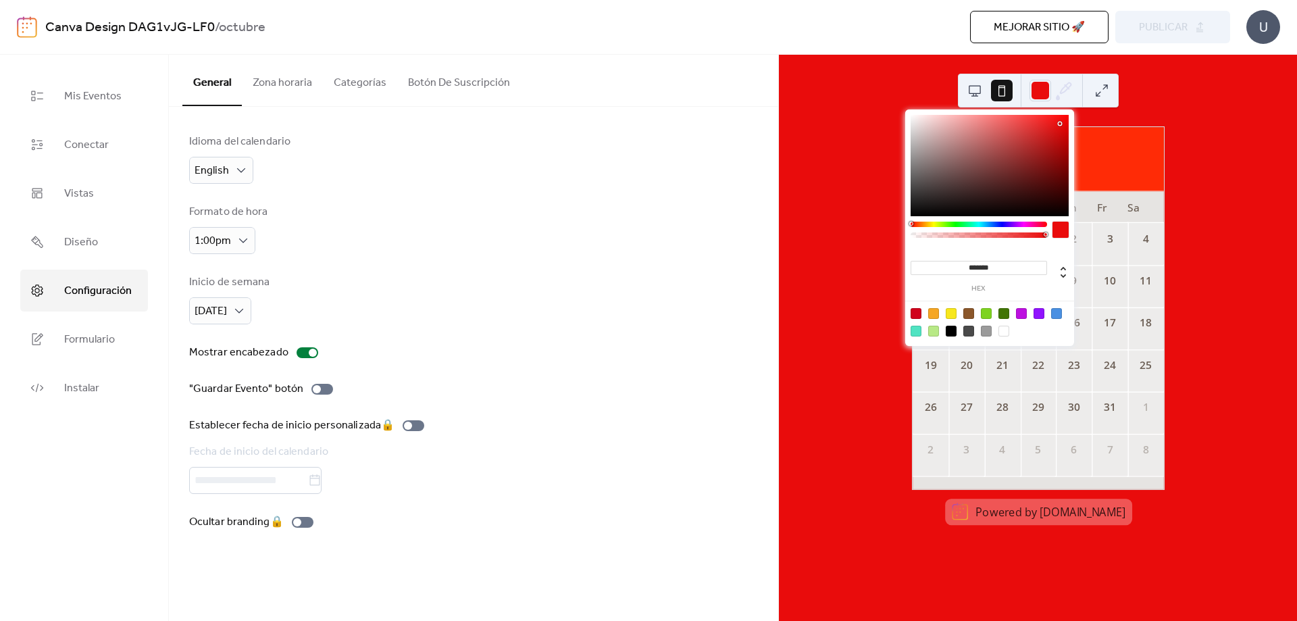
click at [1060, 124] on div at bounding box center [990, 165] width 158 height 101
type input "*******"
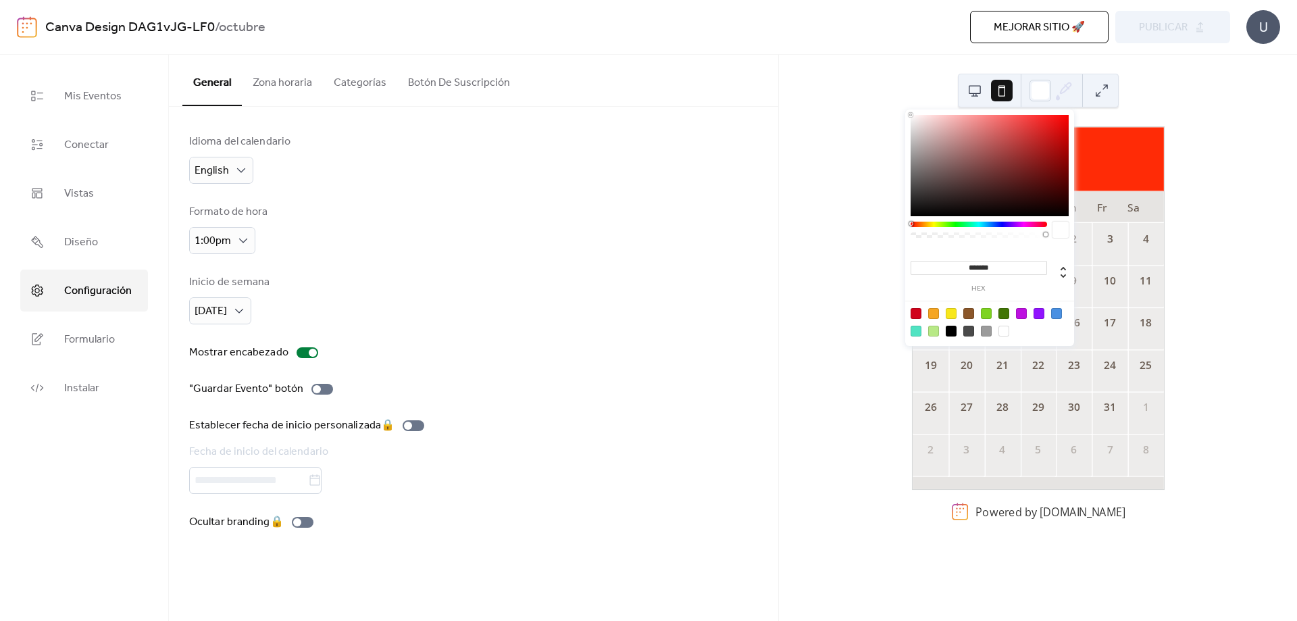
drag, startPoint x: 1060, startPoint y: 124, endPoint x: 817, endPoint y: 83, distance: 246.6
click at [817, 83] on body "Canva Design DAG1vJG-LF0 / octubre Mejorar sitio 🚀 vista previa Publicar U Mis …" at bounding box center [648, 310] width 1297 height 621
click at [822, 128] on div "[DATE] 14 [DATE] Su Mo Tu We Th Fr Sa 28 29 30 1 2 3 4 5 6 7 8 9 10 11 12 13 14…" at bounding box center [1038, 338] width 518 height 566
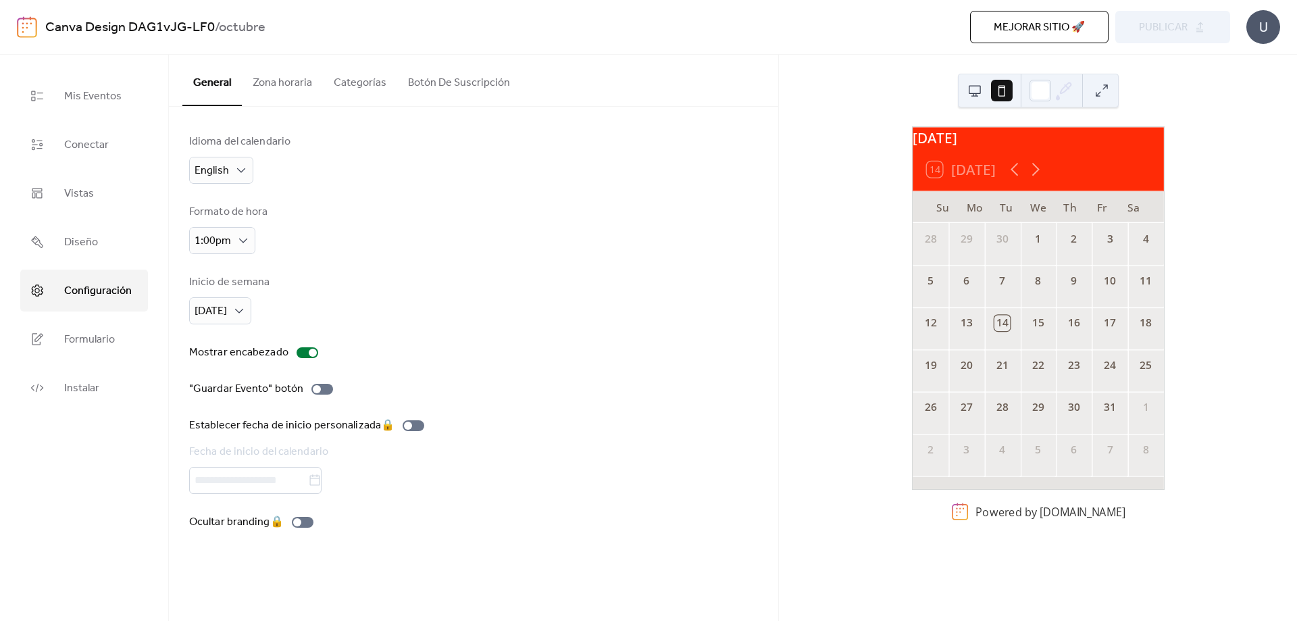
drag, startPoint x: 1090, startPoint y: 203, endPoint x: 1078, endPoint y: 179, distance: 27.2
click at [1090, 204] on div "Fr" at bounding box center [1102, 207] width 32 height 32
click at [1042, 177] on icon at bounding box center [1035, 169] width 21 height 21
click at [310, 70] on button "Zona horaria" at bounding box center [282, 80] width 81 height 50
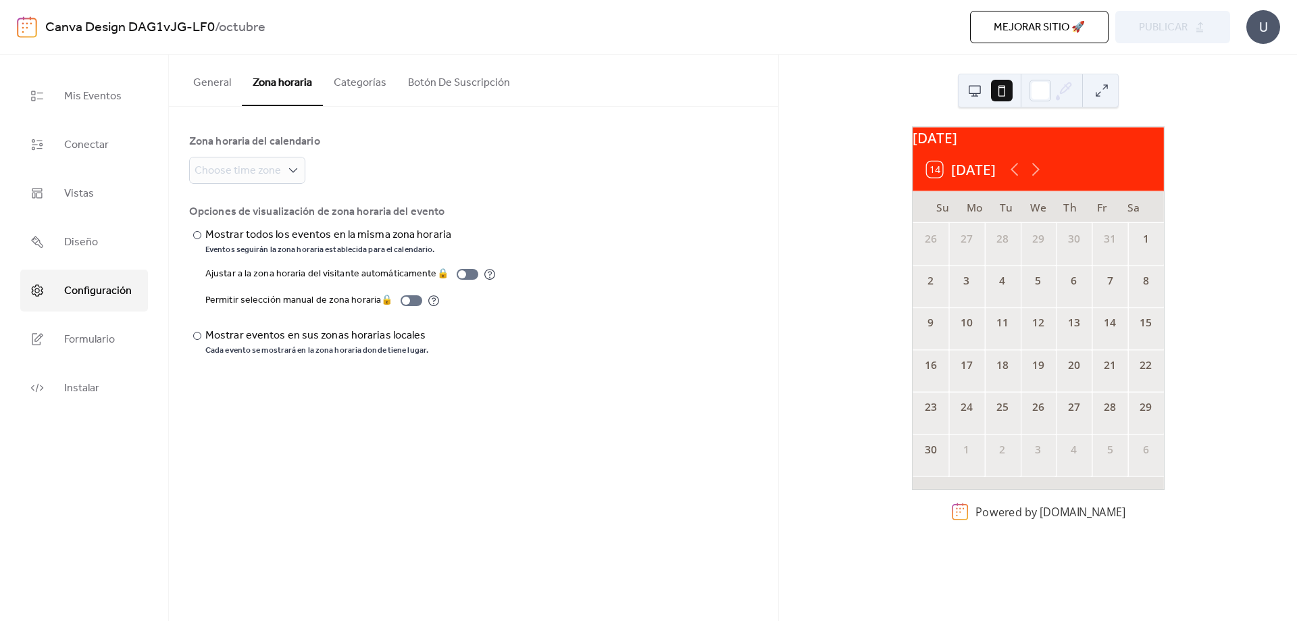
click at [360, 84] on button "Categorías" at bounding box center [360, 80] width 74 height 50
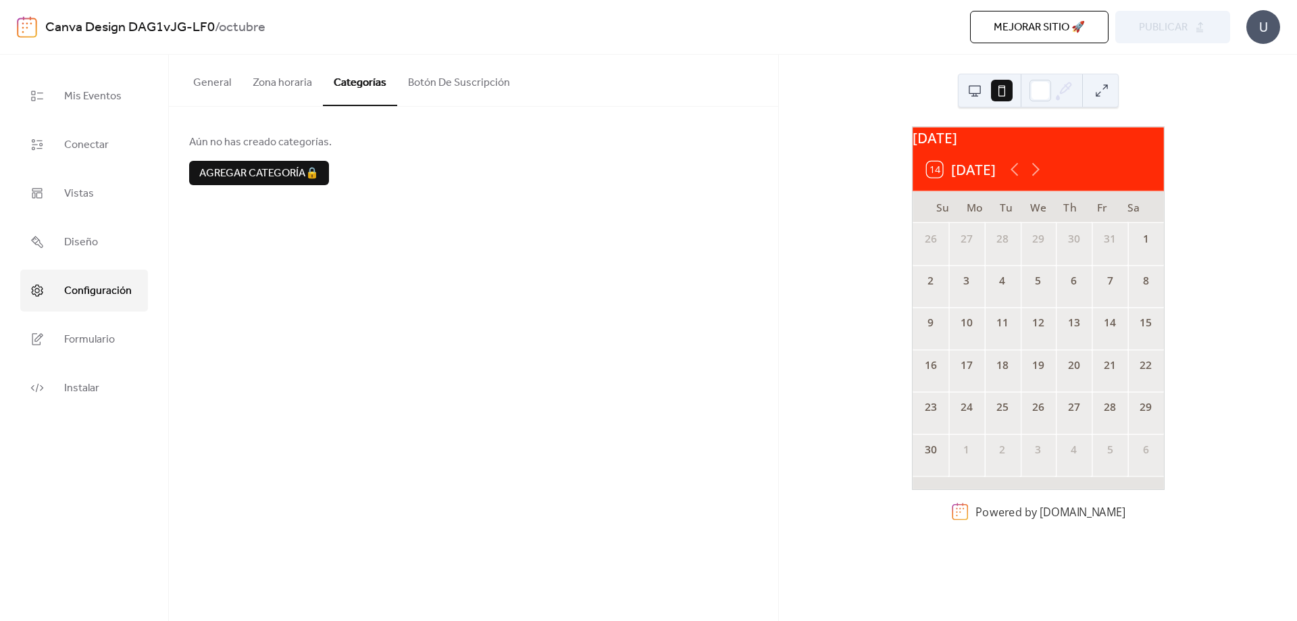
click at [442, 78] on button "Botón De Suscripción" at bounding box center [459, 80] width 124 height 50
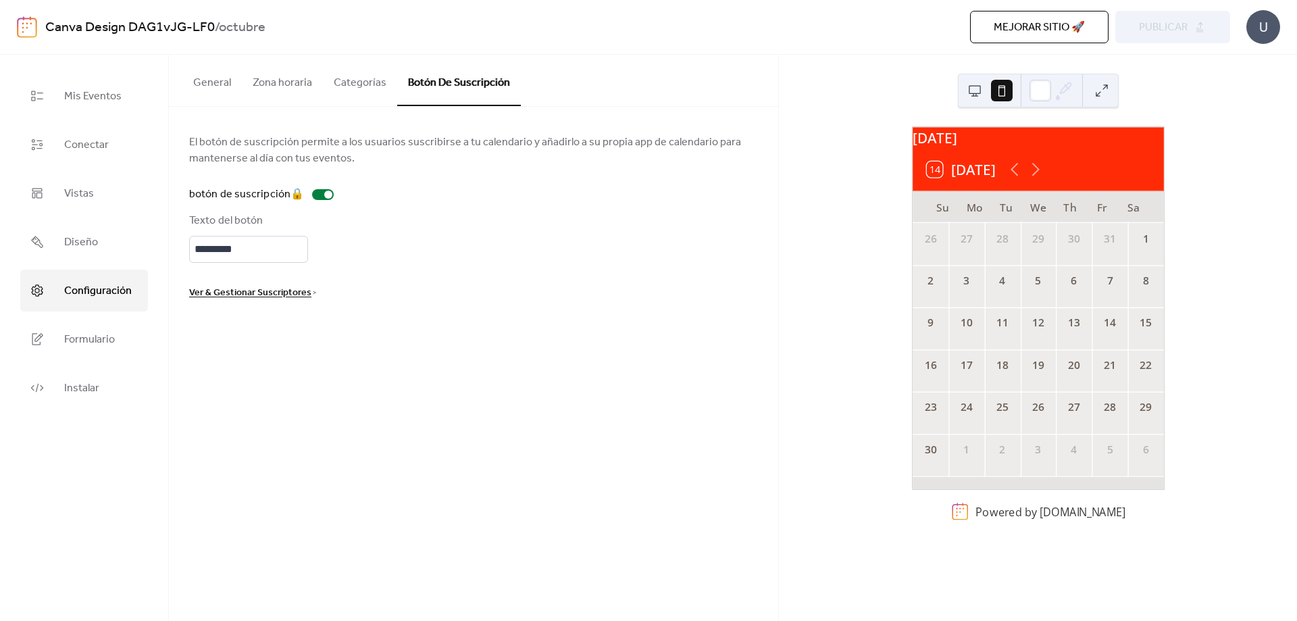
click at [336, 99] on button "Categorías" at bounding box center [360, 80] width 74 height 50
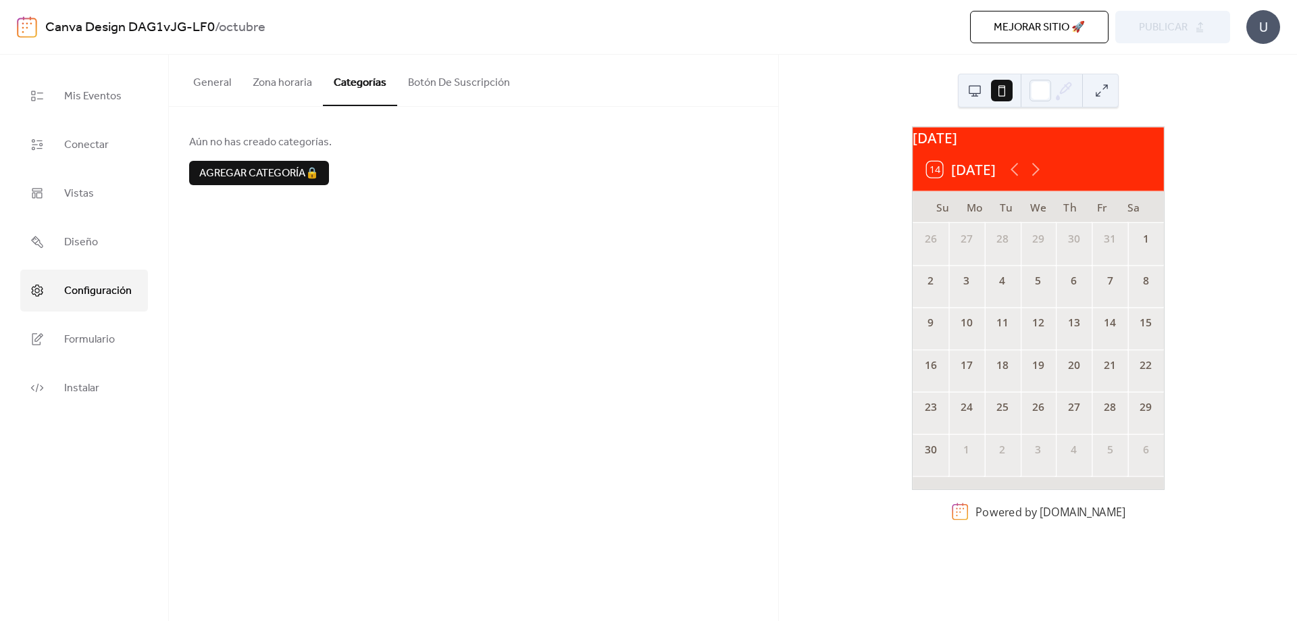
click at [347, 93] on button "Categorías" at bounding box center [360, 80] width 74 height 51
click at [284, 84] on button "Zona horaria" at bounding box center [282, 80] width 81 height 50
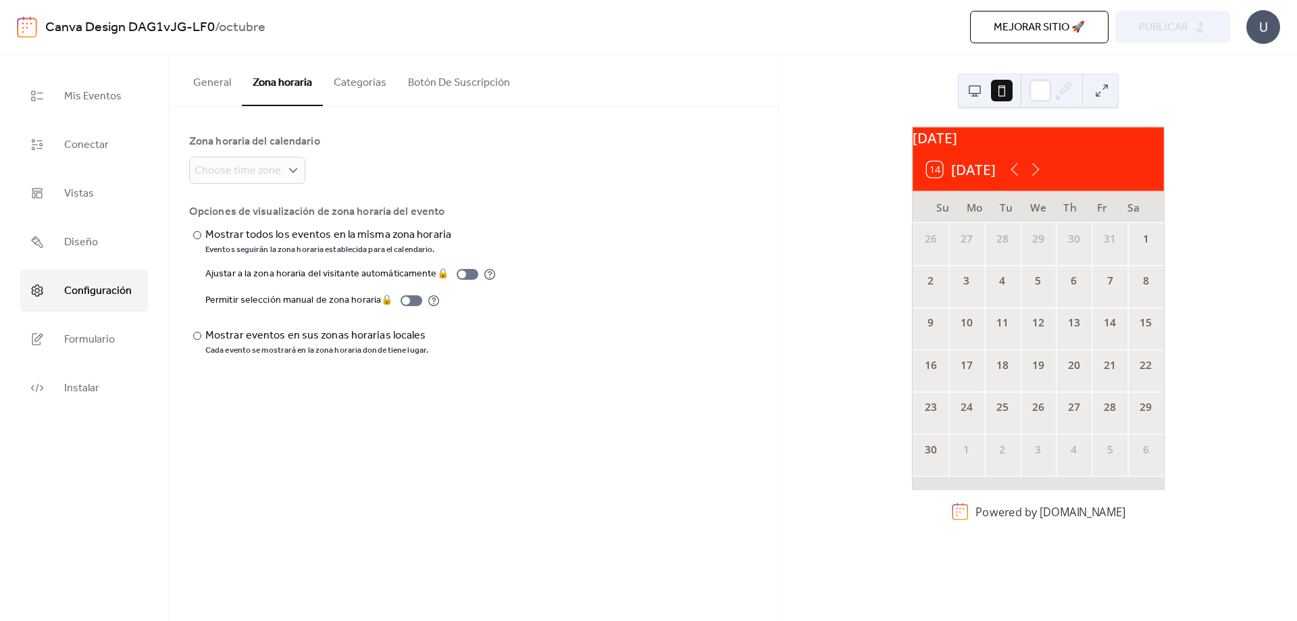
click at [198, 83] on button "General" at bounding box center [211, 80] width 59 height 50
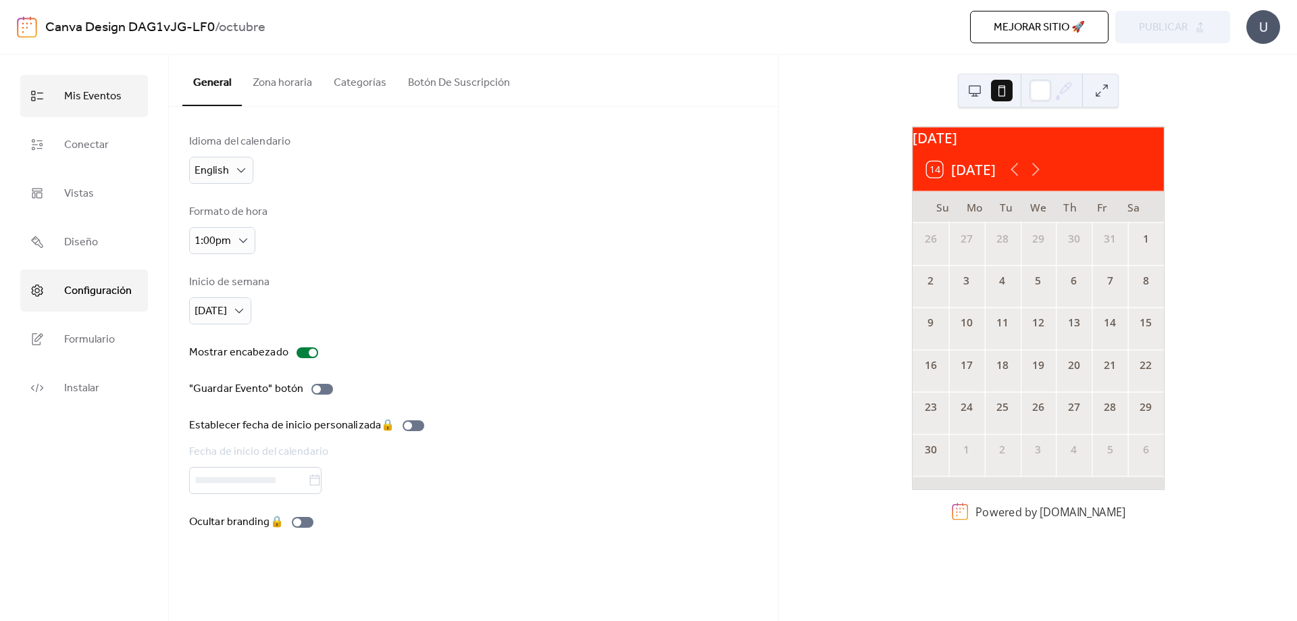
click at [91, 86] on span "Mis Eventos" at bounding box center [92, 97] width 57 height 22
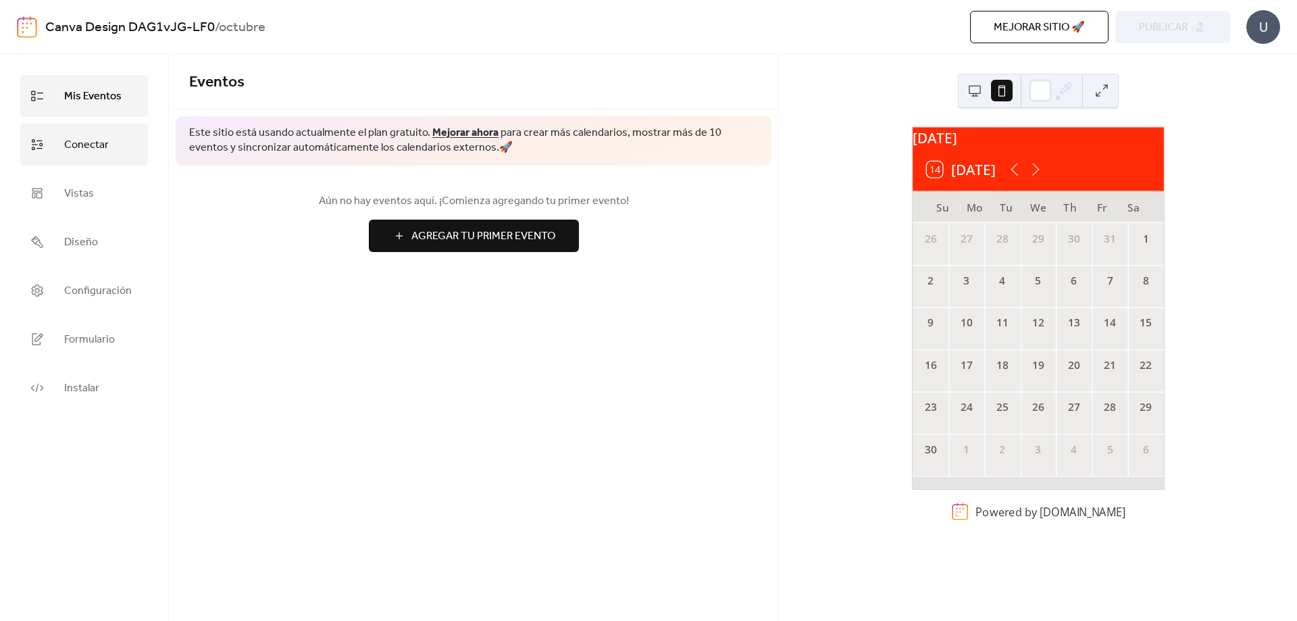
click at [95, 147] on span "Conectar" at bounding box center [86, 145] width 45 height 22
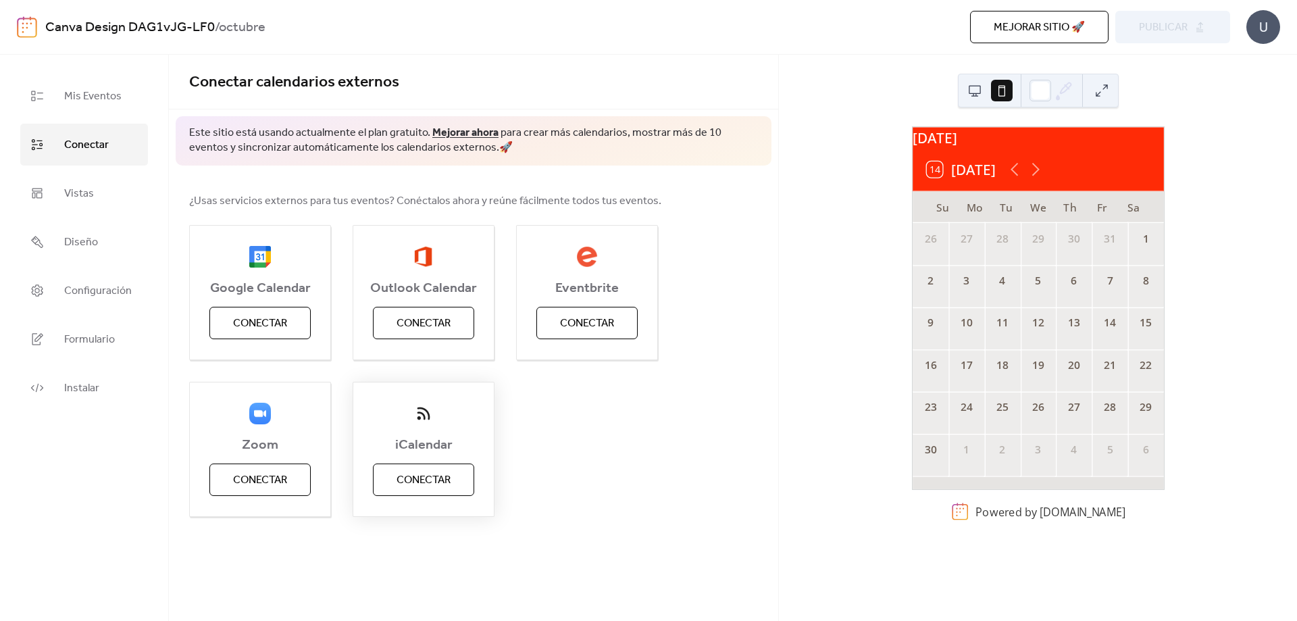
click at [415, 484] on span "Conectar" at bounding box center [424, 480] width 54 height 16
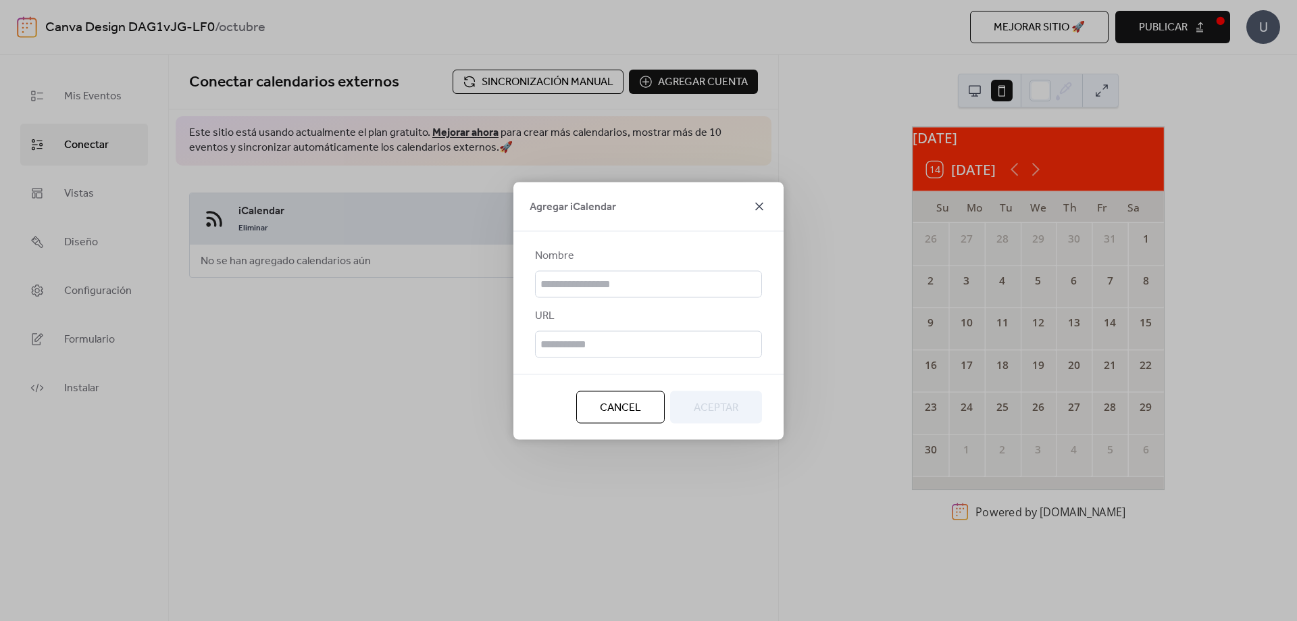
click at [764, 203] on icon at bounding box center [759, 206] width 16 height 16
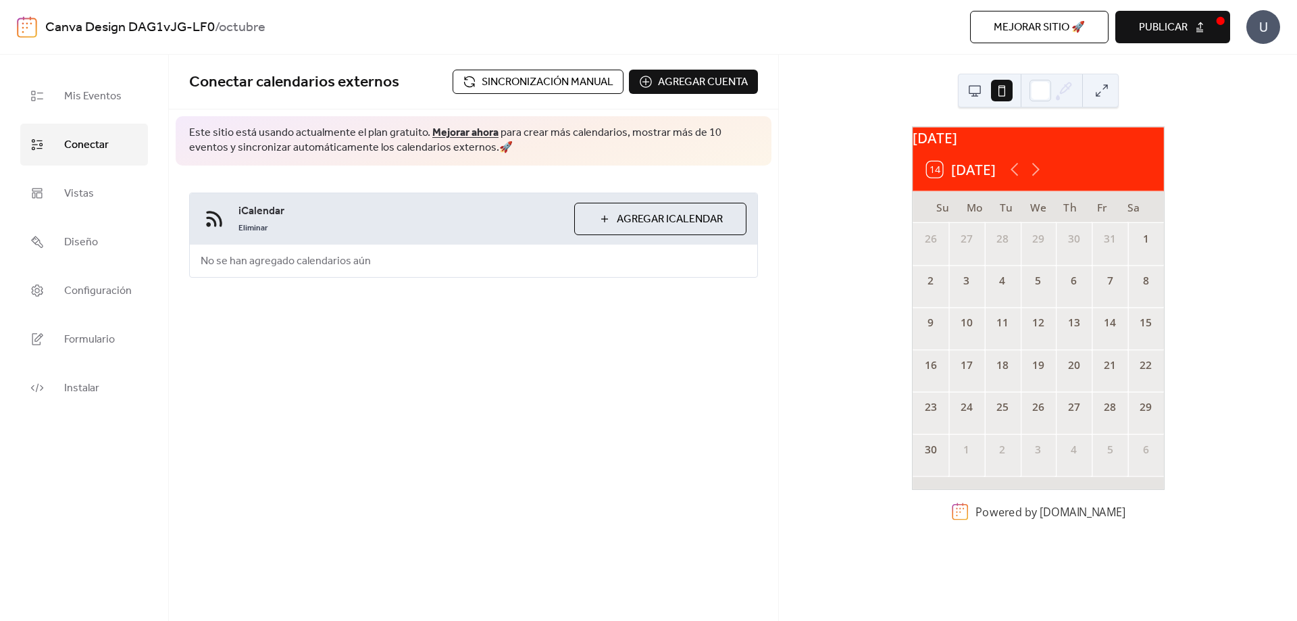
click at [572, 76] on span "Sincronización manual" at bounding box center [548, 82] width 132 height 16
click at [257, 226] on link "Eliminar" at bounding box center [253, 227] width 30 height 16
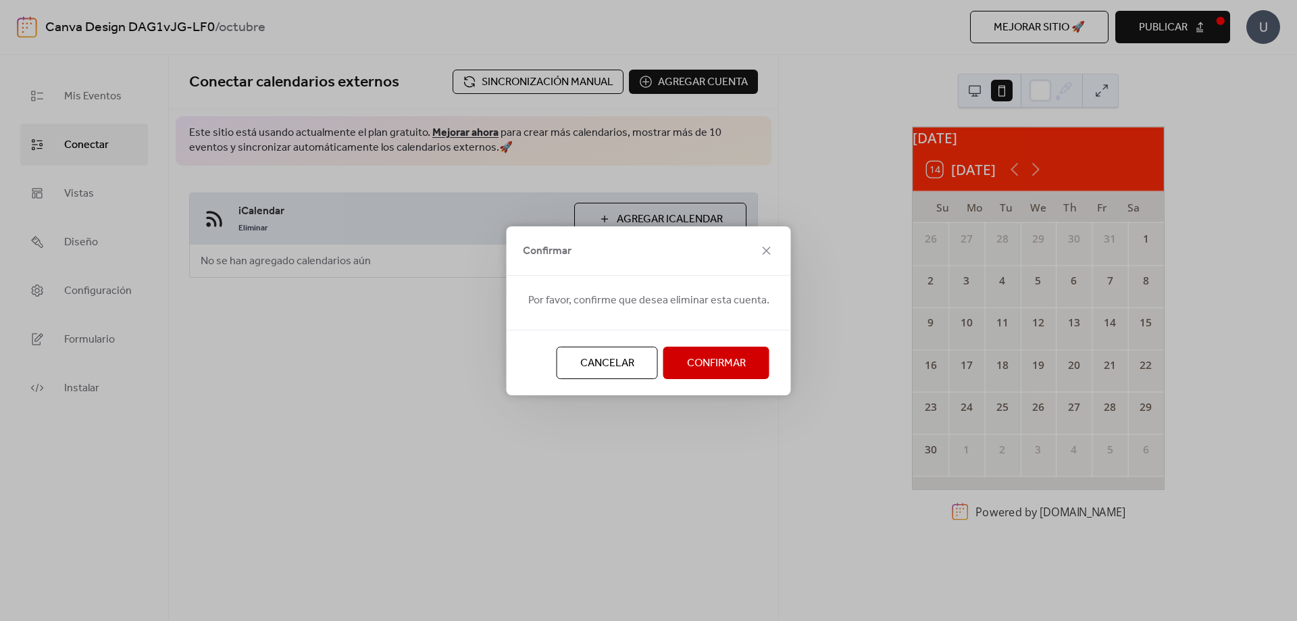
click at [735, 363] on span "Confirmar" at bounding box center [716, 363] width 59 height 16
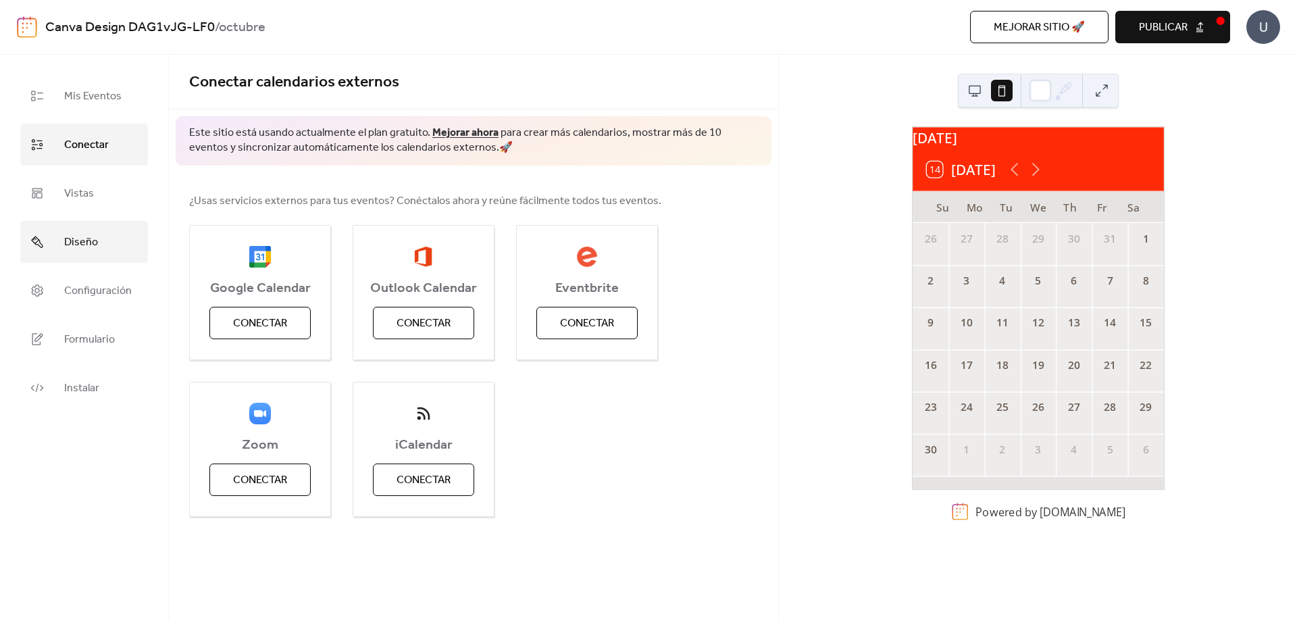
click at [111, 245] on link "Diseño" at bounding box center [84, 242] width 128 height 42
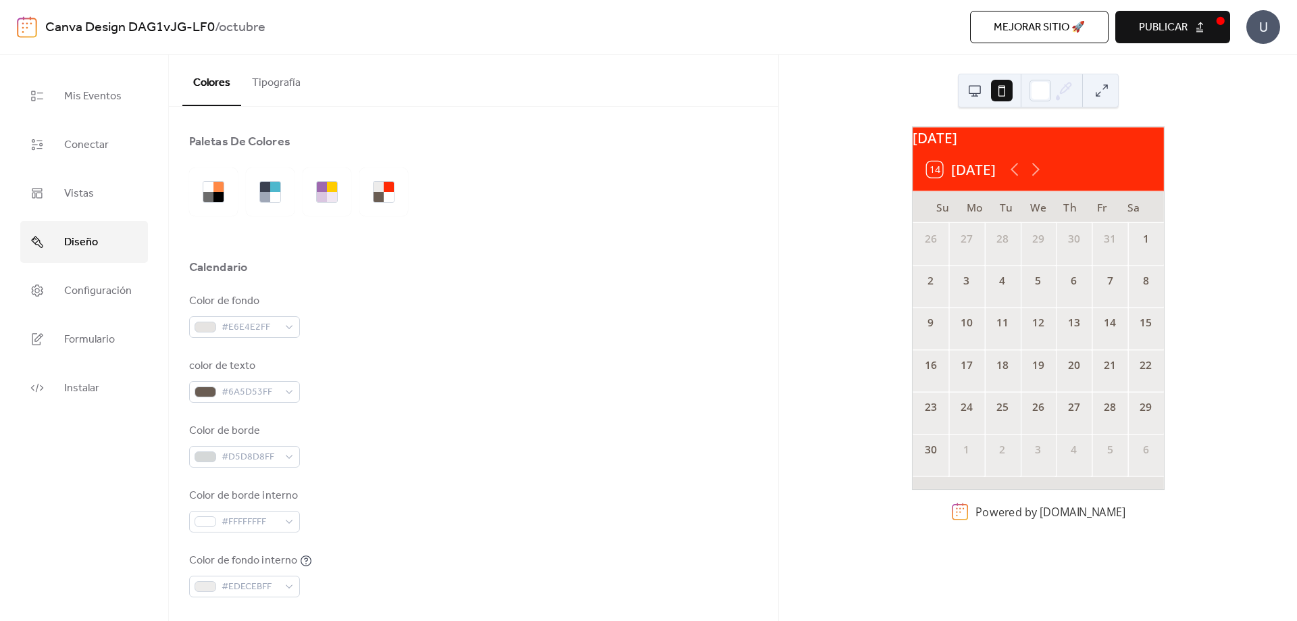
click at [976, 95] on button at bounding box center [975, 91] width 22 height 22
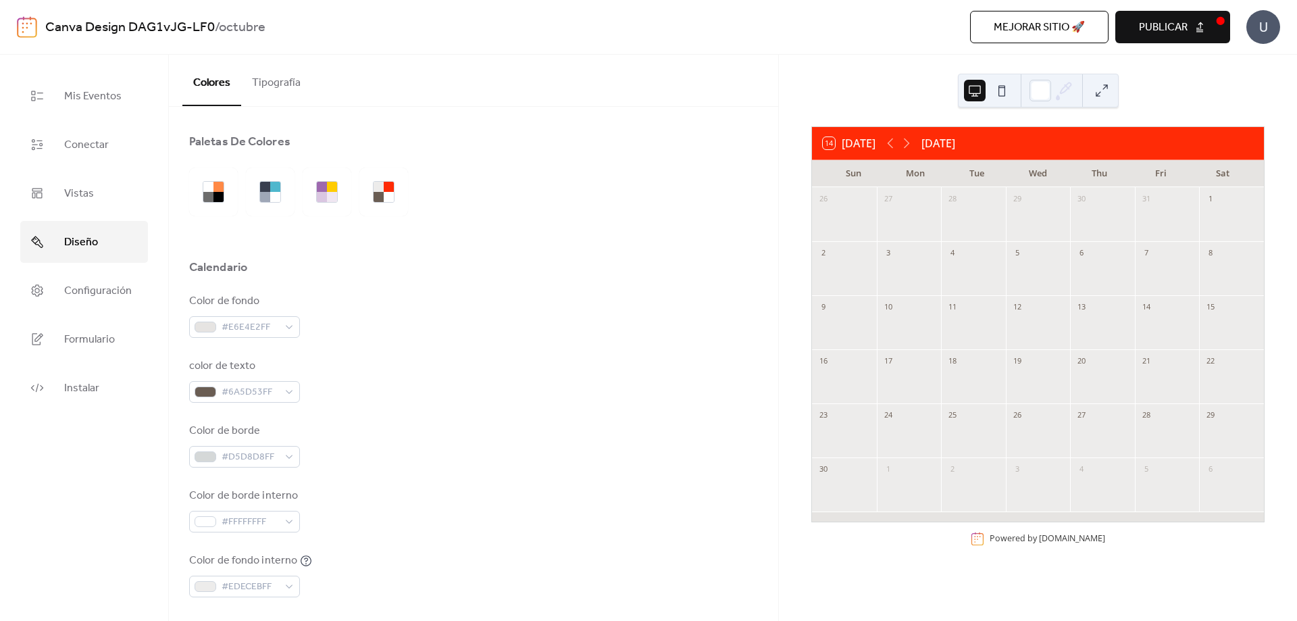
click at [893, 142] on icon at bounding box center [890, 143] width 16 height 16
click at [1156, 416] on div "31" at bounding box center [1167, 414] width 65 height 22
click at [1139, 416] on div "31" at bounding box center [1146, 415] width 15 height 15
click at [960, 313] on div "14" at bounding box center [952, 307] width 15 height 15
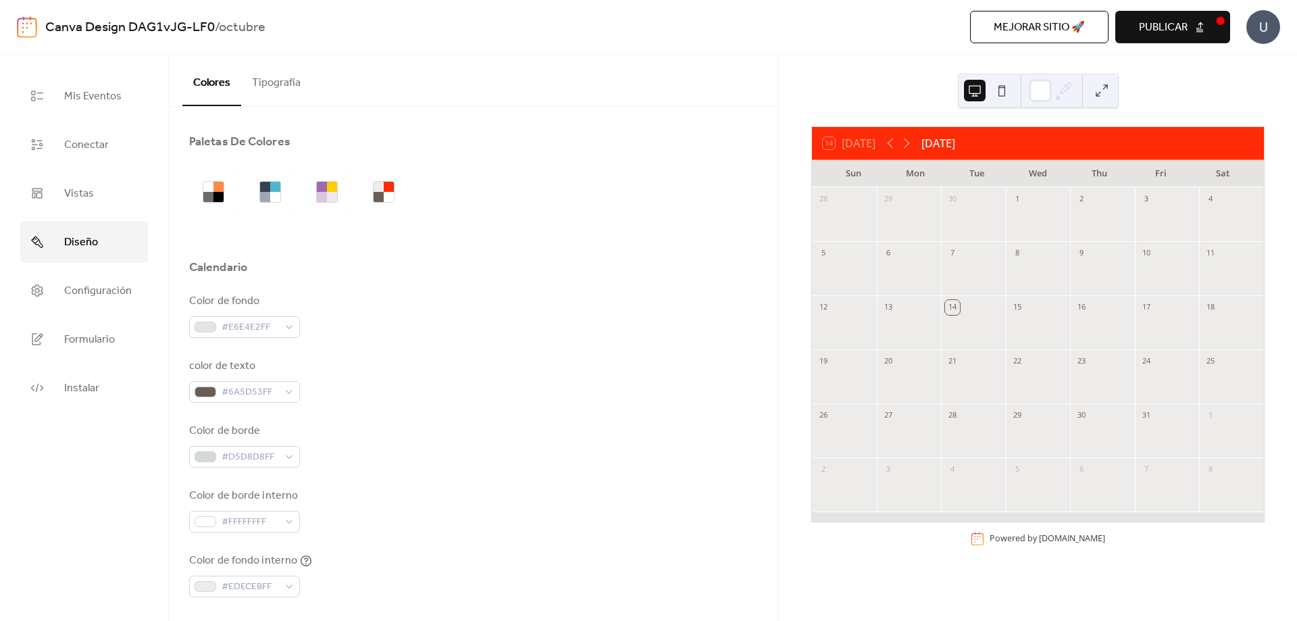
click at [1135, 423] on div "31" at bounding box center [1167, 414] width 65 height 22
click at [1008, 413] on div "29" at bounding box center [1038, 414] width 65 height 22
click at [1072, 425] on div at bounding box center [1102, 439] width 65 height 28
drag, startPoint x: 1124, startPoint y: 424, endPoint x: 1136, endPoint y: 422, distance: 11.8
click at [1129, 424] on div "28 29 30 1 2 3 4 5 6 7 8 9 10 11 12 13 14 15 16 17 18 19 20 21 22 23 24 25 26 2…" at bounding box center [1038, 354] width 452 height 334
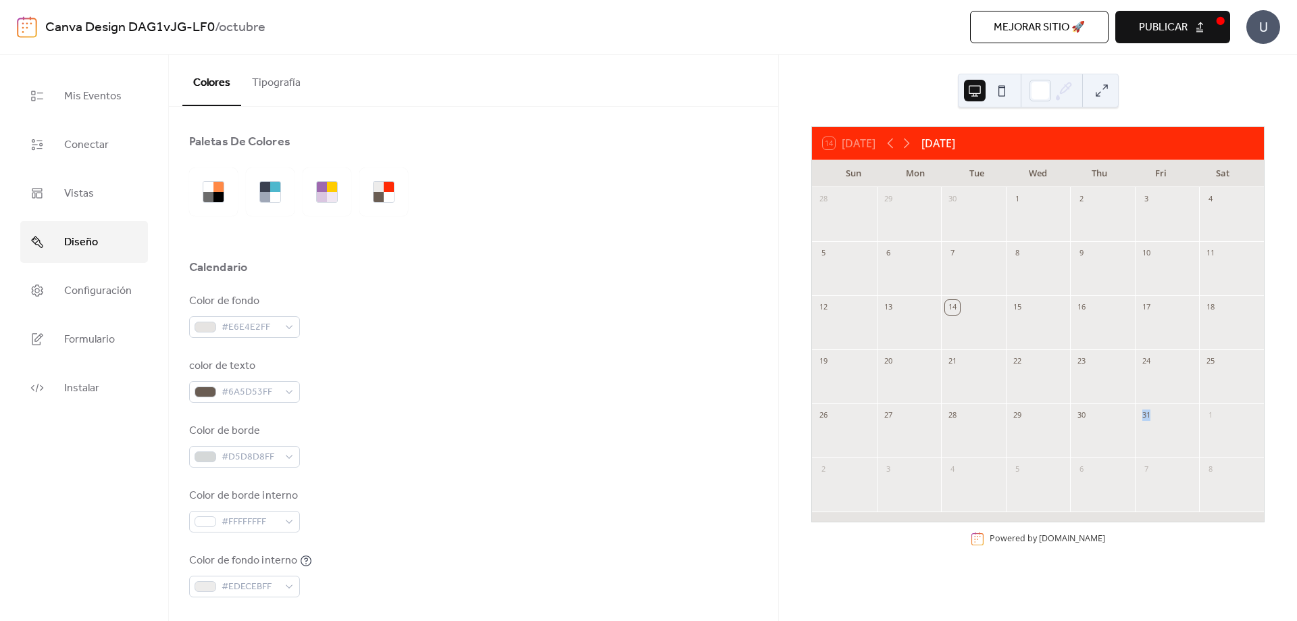
click at [1139, 422] on div "31" at bounding box center [1146, 415] width 15 height 15
click at [1110, 101] on button at bounding box center [1102, 91] width 22 height 22
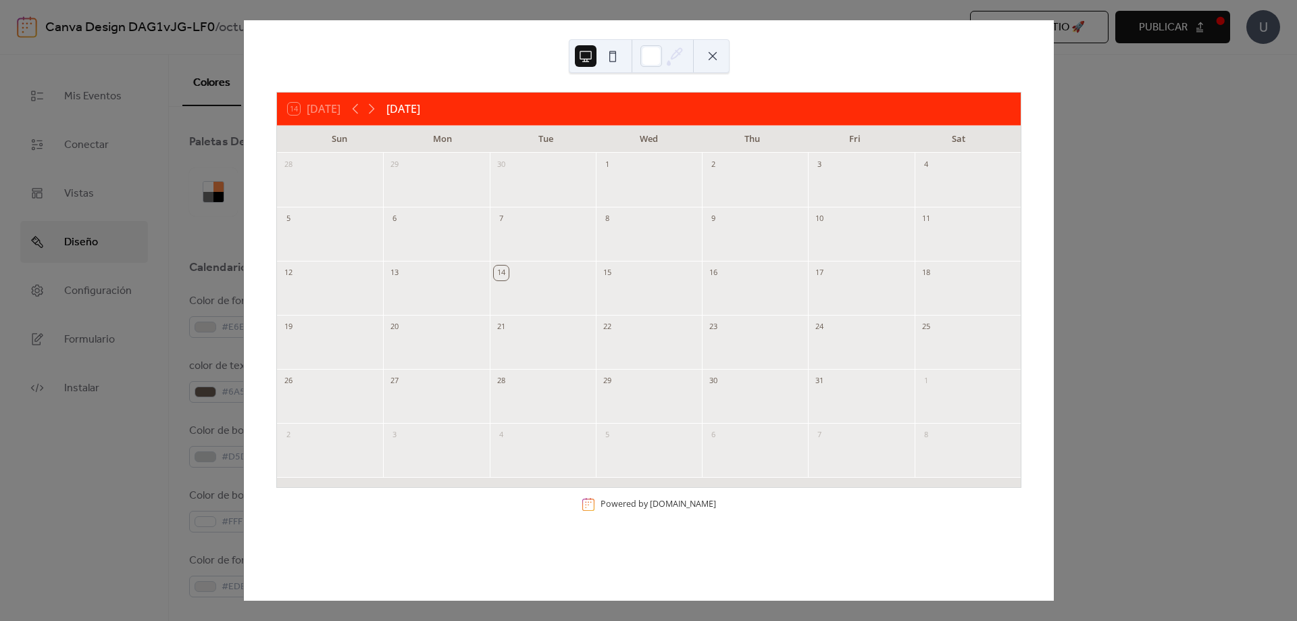
click at [847, 397] on div at bounding box center [861, 405] width 106 height 28
click at [630, 72] on div at bounding box center [649, 56] width 161 height 34
click at [391, 109] on div "[DATE]" at bounding box center [403, 109] width 34 height 16
click at [376, 110] on icon at bounding box center [371, 109] width 16 height 16
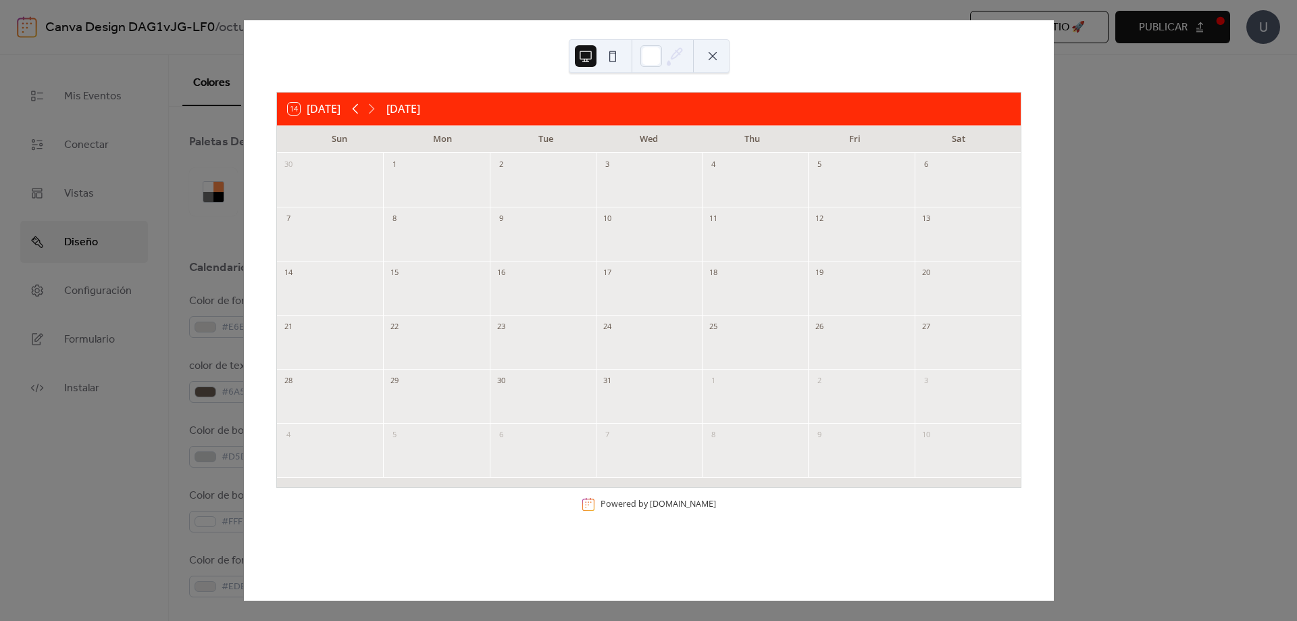
click at [351, 110] on icon at bounding box center [355, 109] width 16 height 16
click at [337, 109] on button "14 [DATE]" at bounding box center [314, 108] width 62 height 19
click at [337, 109] on div "14 [DATE]" at bounding box center [314, 109] width 53 height 12
click at [851, 343] on div at bounding box center [861, 350] width 106 height 28
click at [812, 378] on div "31" at bounding box center [819, 381] width 15 height 15
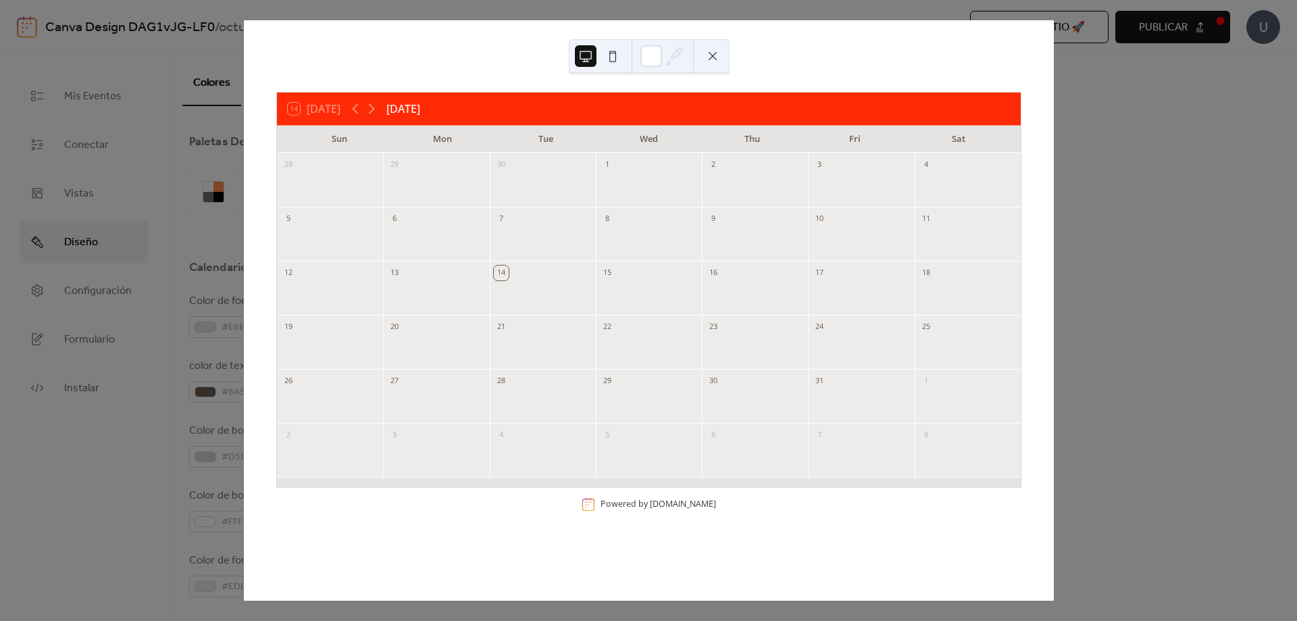
drag, startPoint x: 309, startPoint y: 96, endPoint x: 303, endPoint y: 107, distance: 12.7
click at [309, 99] on div "14 [DATE] [DATE]" at bounding box center [649, 109] width 744 height 32
click at [303, 107] on div "14 [DATE]" at bounding box center [314, 109] width 53 height 12
click at [376, 103] on icon at bounding box center [371, 109] width 16 height 16
click at [329, 108] on button "14 [DATE]" at bounding box center [314, 108] width 62 height 19
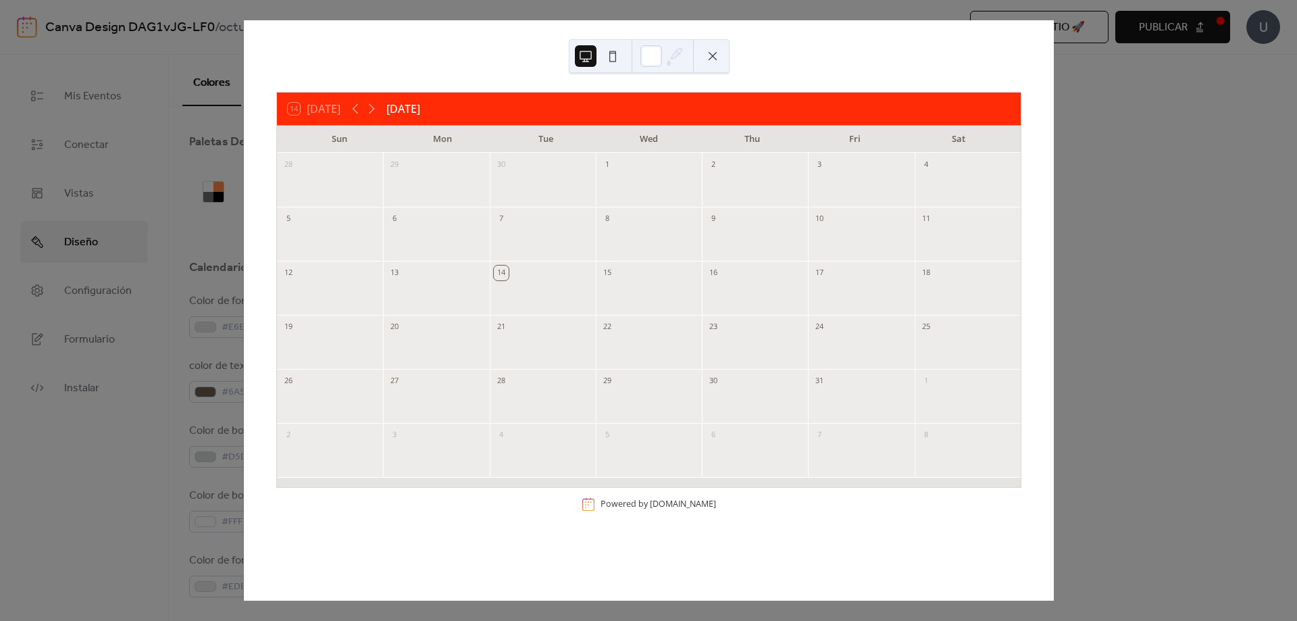
click at [329, 108] on div "14 [DATE]" at bounding box center [314, 109] width 53 height 12
click at [370, 105] on icon at bounding box center [371, 109] width 16 height 16
click at [353, 109] on icon at bounding box center [355, 109] width 16 height 16
click at [410, 108] on div "[DATE]" at bounding box center [403, 109] width 34 height 16
